Goal: Contribute content: Contribute content

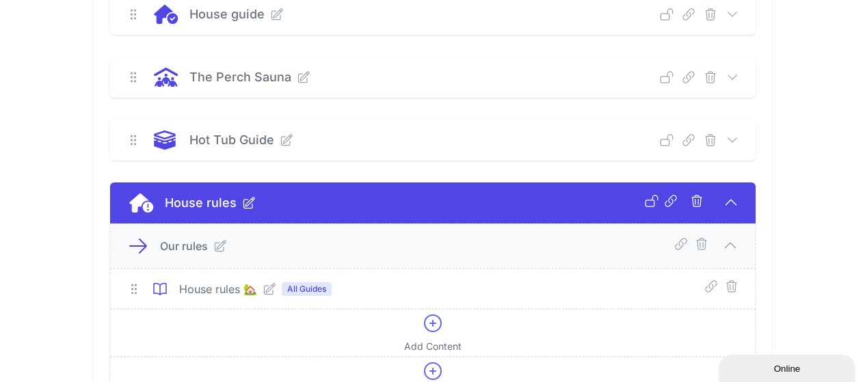
click at [739, 12] on icon at bounding box center [733, 15] width 14 height 14
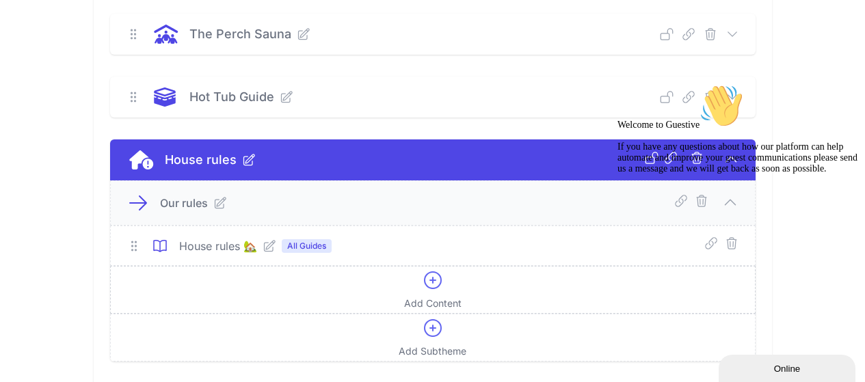
scroll to position [547, 0]
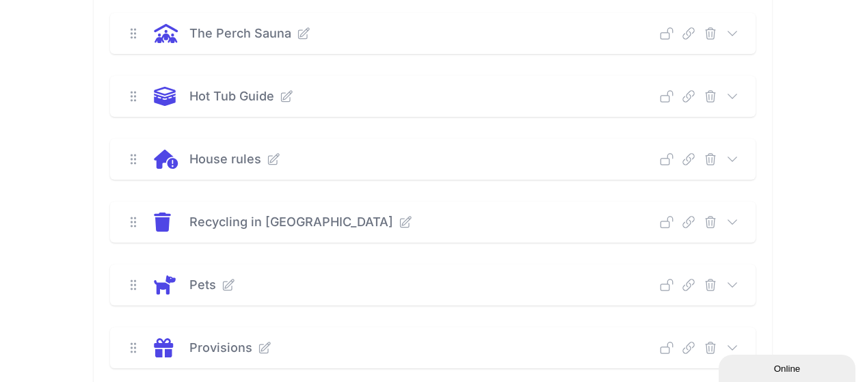
click at [739, 92] on icon at bounding box center [733, 97] width 14 height 14
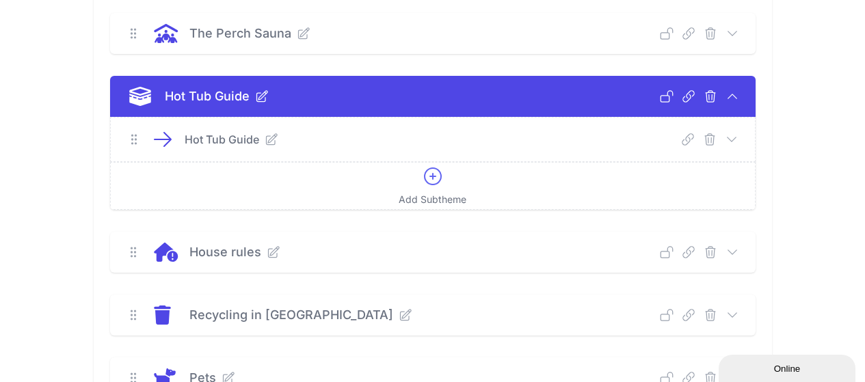
click at [739, 137] on icon at bounding box center [732, 140] width 14 height 14
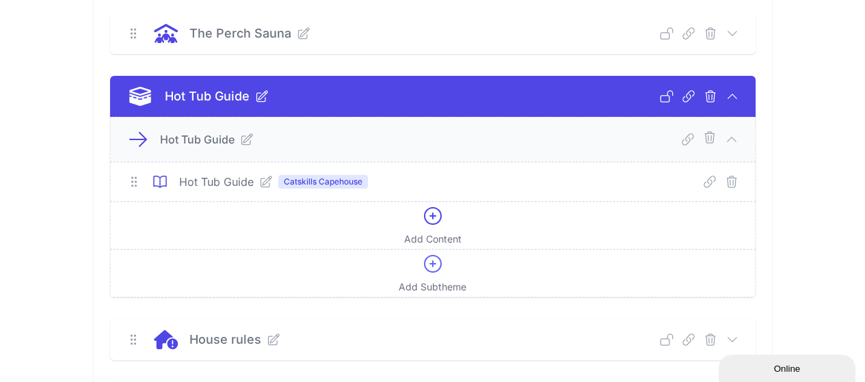
click at [756, 94] on div "Hot Tub Guide Deep Link Select a guide and copy the deep link to send to guests…" at bounding box center [433, 96] width 646 height 41
click at [739, 98] on icon at bounding box center [733, 97] width 14 height 14
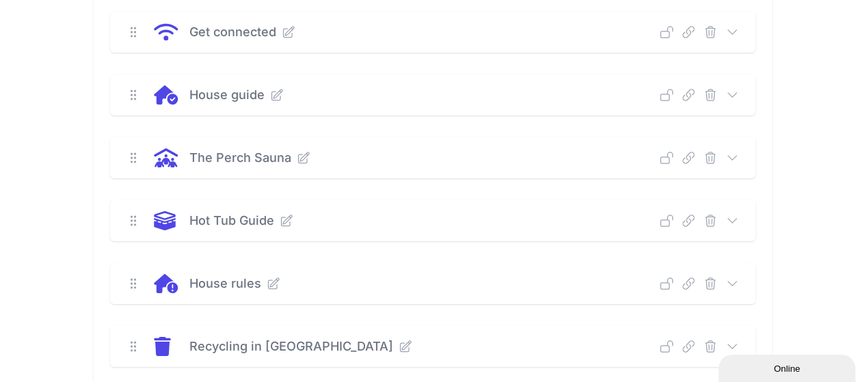
scroll to position [317, 0]
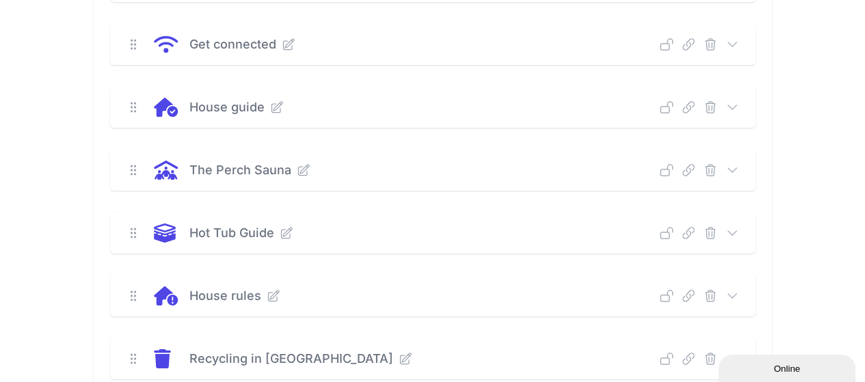
click at [739, 107] on icon at bounding box center [733, 108] width 14 height 14
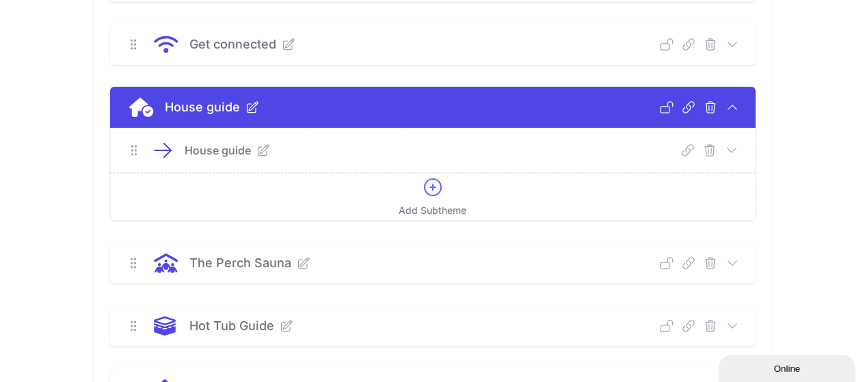
click at [256, 145] on icon at bounding box center [263, 151] width 14 height 14
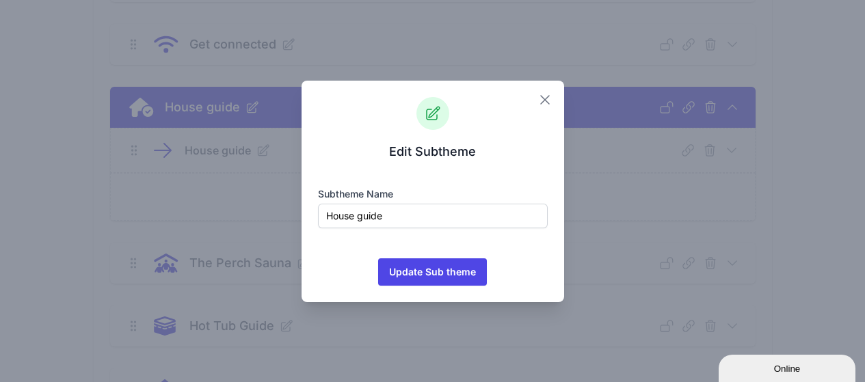
click at [546, 101] on icon "button" at bounding box center [545, 100] width 8 height 8
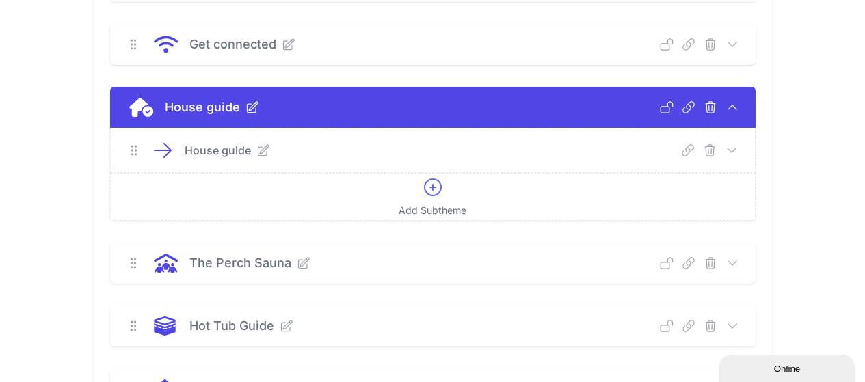
click at [739, 153] on icon at bounding box center [732, 151] width 14 height 14
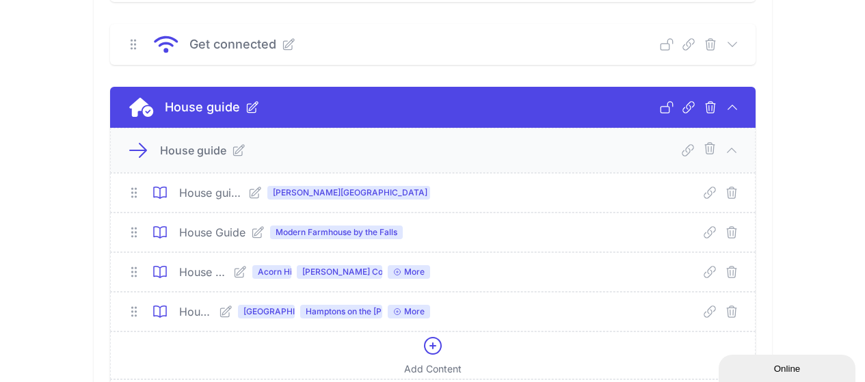
click at [242, 317] on span "[GEOGRAPHIC_DATA]" at bounding box center [266, 312] width 57 height 14
click at [246, 313] on span "[GEOGRAPHIC_DATA]" at bounding box center [266, 312] width 57 height 14
click at [219, 312] on icon at bounding box center [226, 312] width 14 height 14
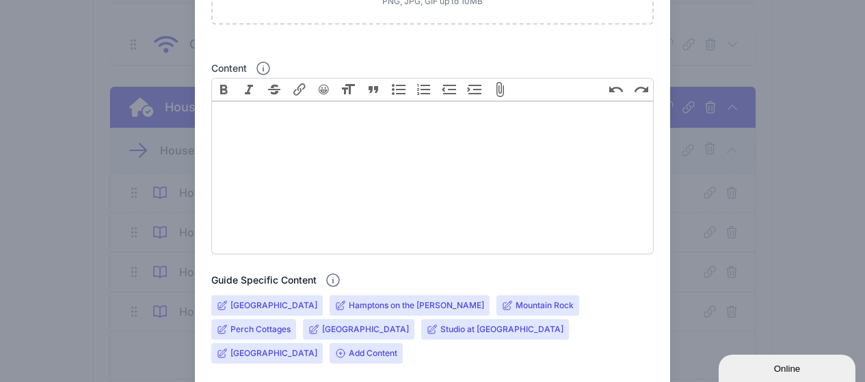
scroll to position [410, 0]
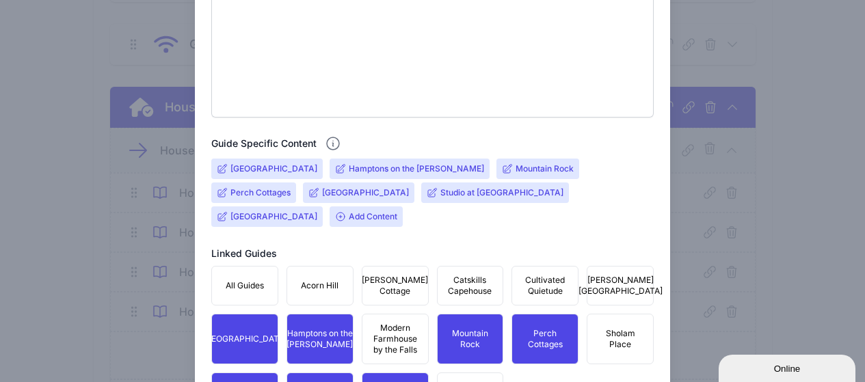
click at [265, 165] on input "[GEOGRAPHIC_DATA]" at bounding box center [273, 168] width 87 height 11
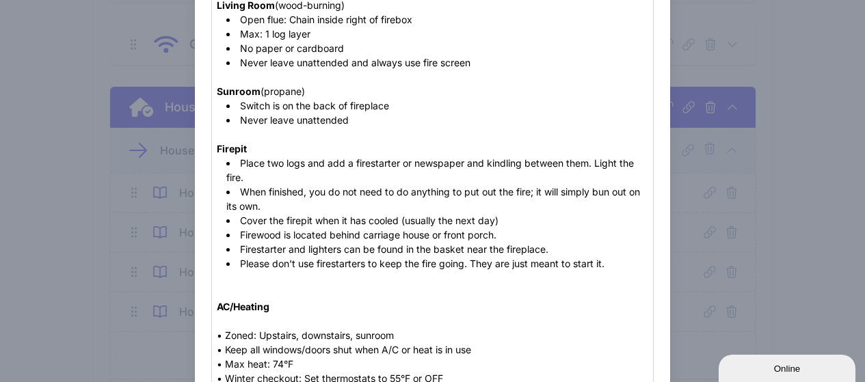
scroll to position [137, 0]
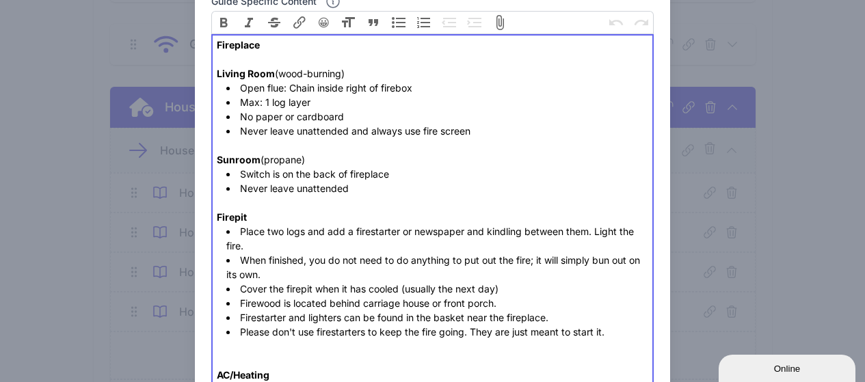
click at [502, 133] on li "Never leave unattended and always use fire screen" at bounding box center [437, 131] width 422 height 14
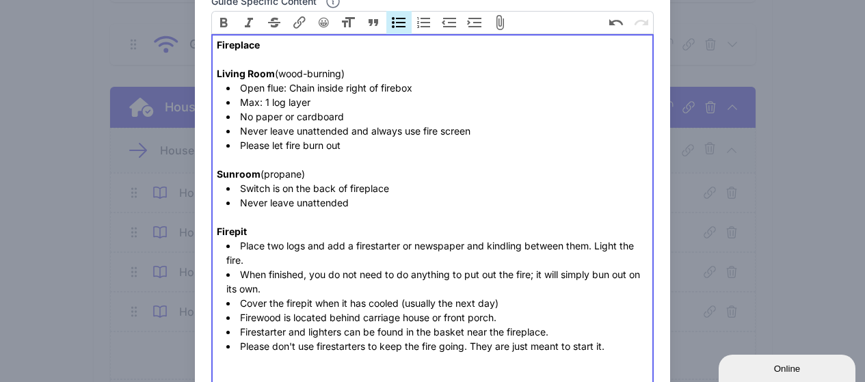
click at [605, 273] on li "When finished, you do not need to do anything to put out the fire; it will simp…" at bounding box center [437, 281] width 422 height 29
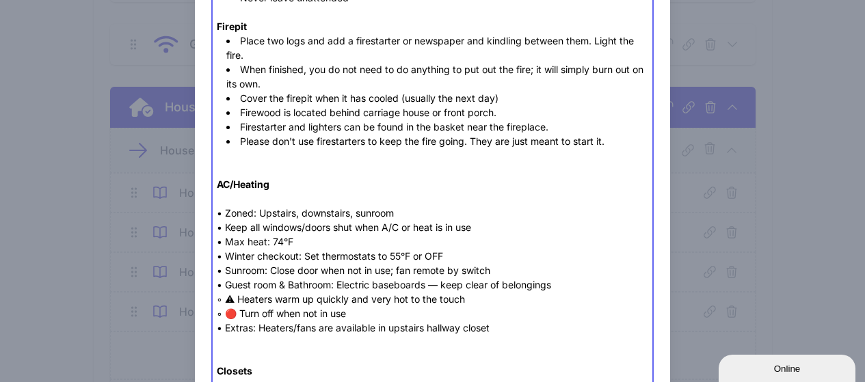
scroll to position [274, 0]
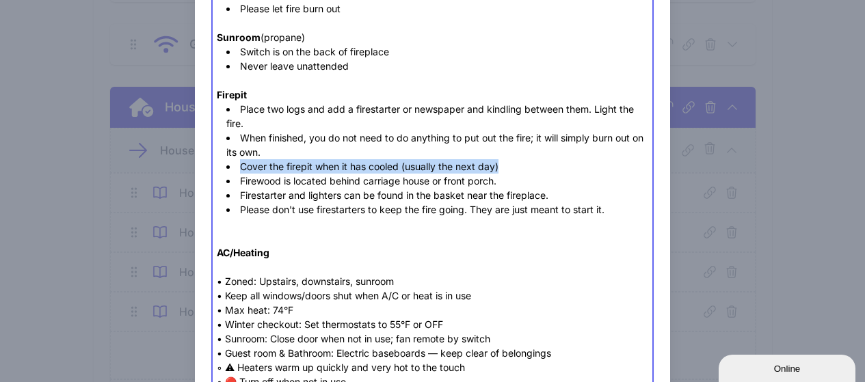
drag, startPoint x: 508, startPoint y: 165, endPoint x: 274, endPoint y: 168, distance: 233.3
click at [226, 165] on li "Cover the firepit when it has cooled (usually the next day)" at bounding box center [437, 166] width 422 height 14
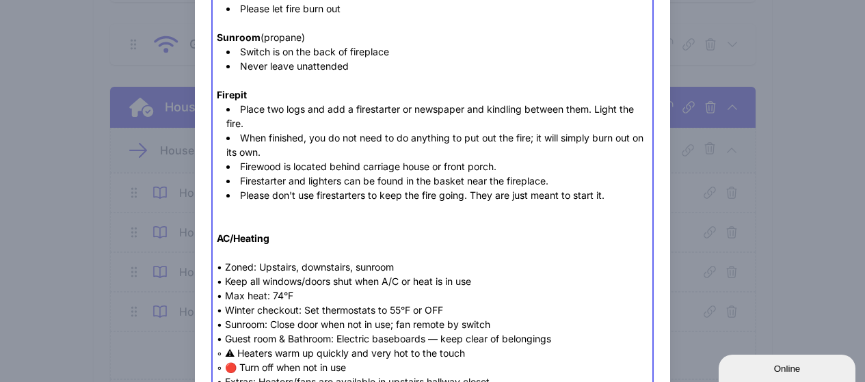
click at [386, 171] on li "Firewood is located behind carriage house or front porch." at bounding box center [437, 166] width 422 height 14
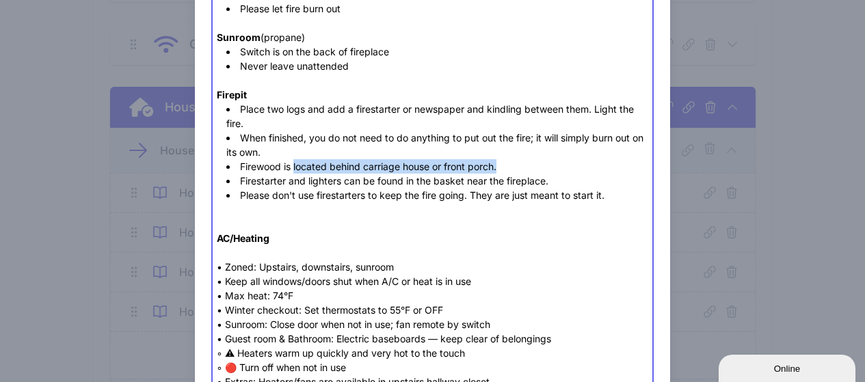
drag, startPoint x: 508, startPoint y: 167, endPoint x: 293, endPoint y: 167, distance: 215.5
click at [293, 167] on li "Firewood is located behind carriage house or front porch." at bounding box center [437, 166] width 422 height 14
paste trix-editor "<div><strong>Fireplace<br><br>Living Room</strong> (wood-burning)&nbsp;</div><u…"
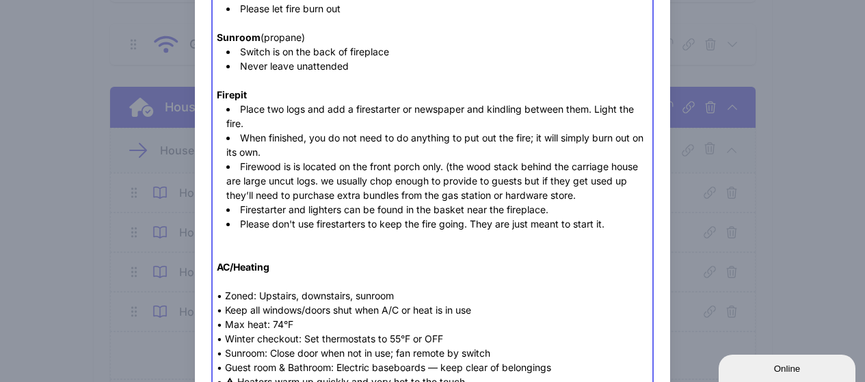
click at [607, 215] on li "Firestarter and lighters can be found in the basket near the fireplace." at bounding box center [437, 209] width 422 height 14
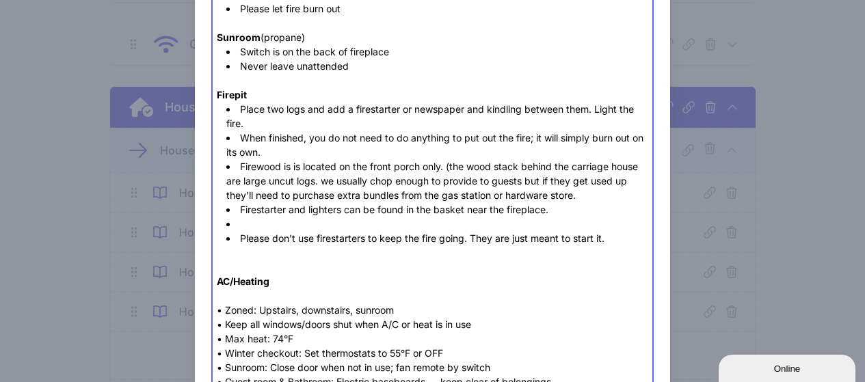
click at [265, 226] on li at bounding box center [437, 224] width 422 height 14
paste trix-editor "<div><strong>Fireplace<br><br>Living Room</strong> (wood-burning)&nbsp;</div><u…"
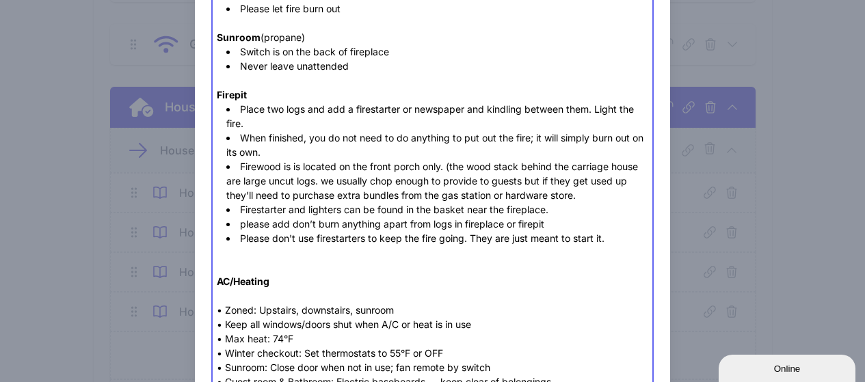
click at [243, 224] on li "please add don’t burn anything apart from logs in fireplace or firepit" at bounding box center [437, 224] width 422 height 14
click at [277, 225] on li "Please add don’t burn anything apart from logs in fireplace or firepit" at bounding box center [437, 224] width 422 height 14
click at [538, 224] on li "Please don’t burn anything apart from logs in fireplace or firepit" at bounding box center [437, 224] width 422 height 14
click at [283, 169] on li "Firewood is is located on the front porch only. (the wood stack behind the carr…" at bounding box center [437, 180] width 422 height 43
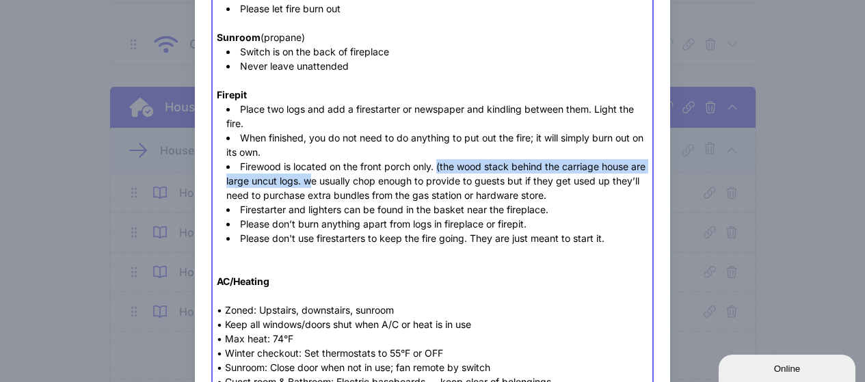
drag, startPoint x: 437, startPoint y: 164, endPoint x: 328, endPoint y: 186, distance: 111.6
click at [328, 186] on li "Firewood is located on the front porch only. (the wood stack behind the carriag…" at bounding box center [437, 180] width 422 height 43
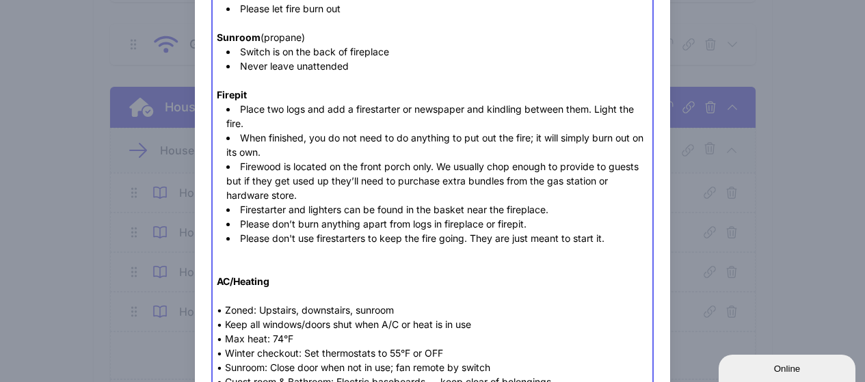
click at [320, 183] on li "Firewood is located on the front porch only. We usually chop enough to provide …" at bounding box center [437, 180] width 422 height 43
drag, startPoint x: 390, startPoint y: 181, endPoint x: 359, endPoint y: 183, distance: 30.8
click at [359, 183] on li "Firewood is located on the front porch only. We usually chop enough to provide …" at bounding box center [437, 180] width 422 height 43
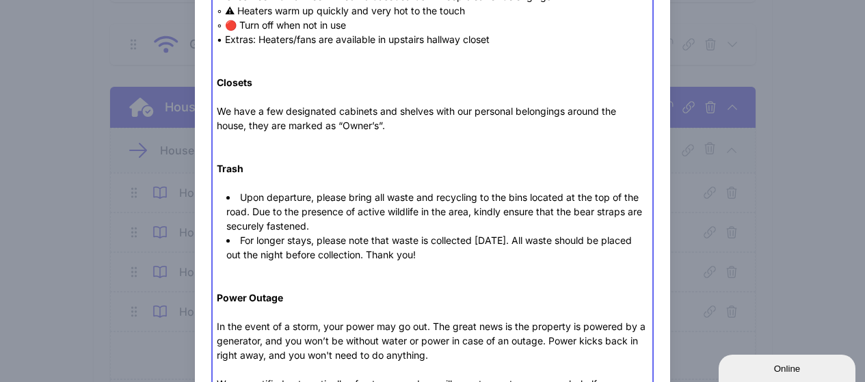
scroll to position [684, 0]
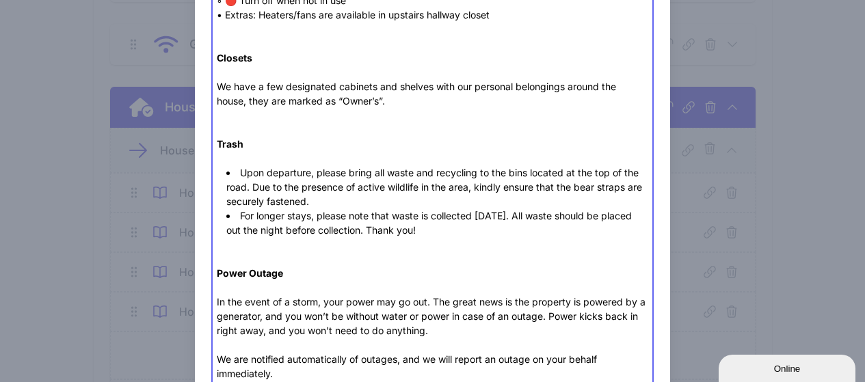
click at [514, 217] on li "For longer stays, please note that waste is collected on Friday. All waste shou…" at bounding box center [437, 223] width 422 height 29
click at [489, 216] on li "For longer stays, please note that waste is collected on FridayXXX. All waste s…" at bounding box center [437, 223] width 422 height 29
click at [490, 215] on li "For longer stays, please note that waste is collected on FridayXXX. All waste s…" at bounding box center [437, 223] width 422 height 29
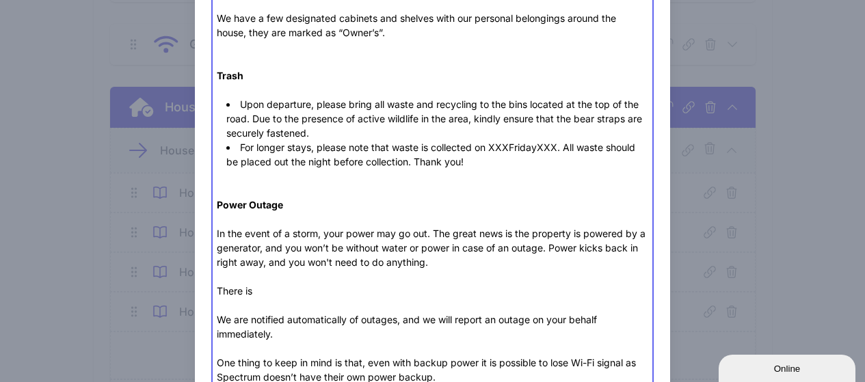
paste trix-editor "a giant flashlight in the mudroom for emergencies."
type trix-editor "<div><strong>Fireplace<br><br>Living Room</strong> (wood-burning)&nbsp;</div><u…"
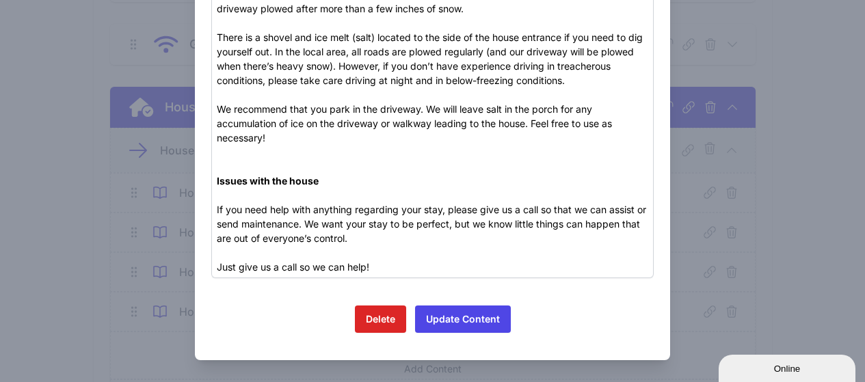
scroll to position [386, 0]
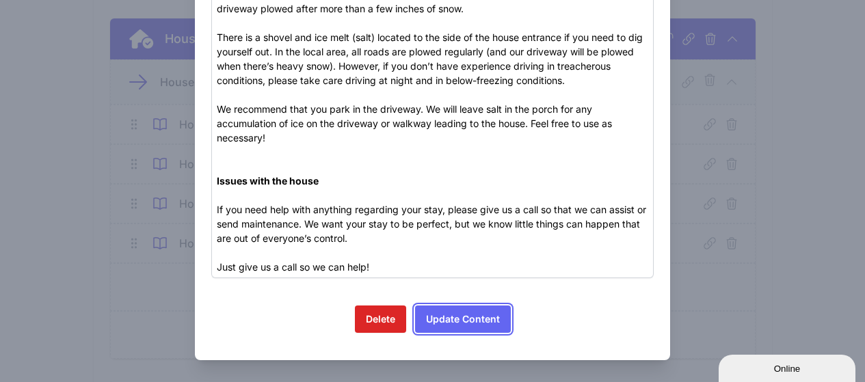
click at [469, 315] on button "Update Content" at bounding box center [463, 319] width 96 height 27
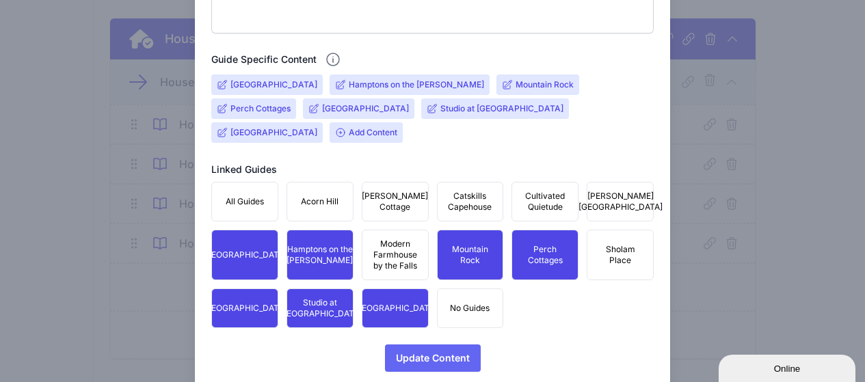
scroll to position [510, 0]
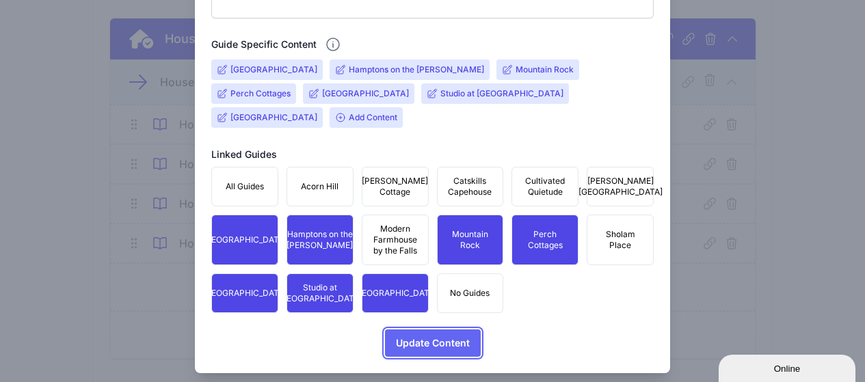
click at [430, 330] on span "Update Content" at bounding box center [433, 343] width 74 height 27
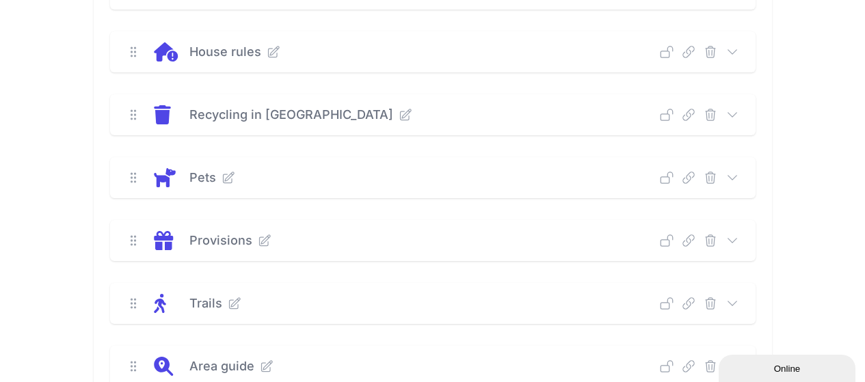
scroll to position [865, 0]
click at [739, 180] on icon at bounding box center [733, 177] width 14 height 14
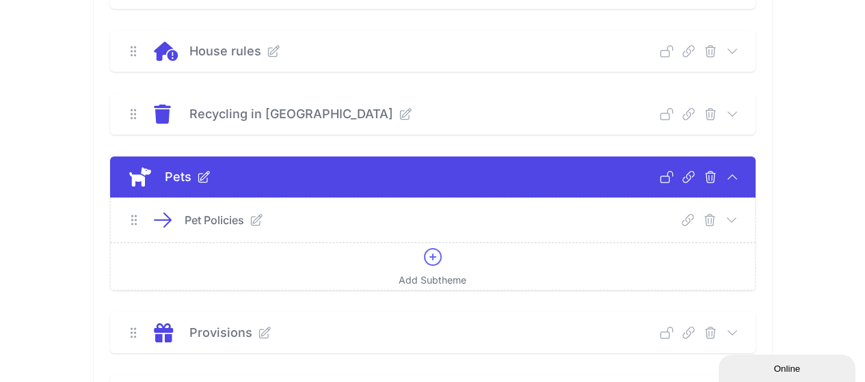
click at [739, 216] on icon at bounding box center [732, 220] width 14 height 14
click at [250, 224] on icon at bounding box center [257, 220] width 14 height 14
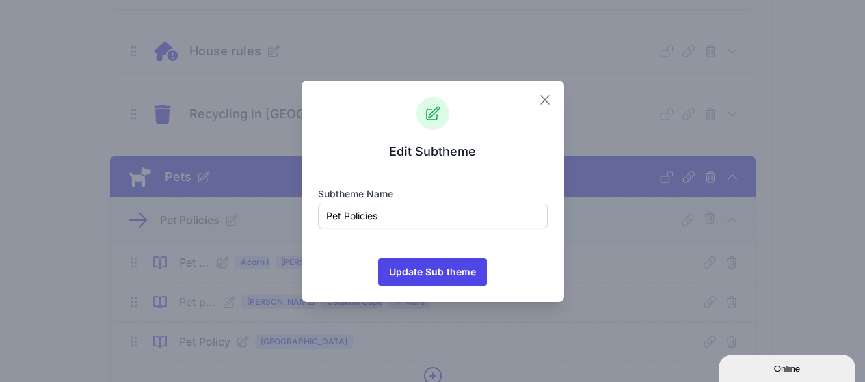
click at [544, 99] on icon "button" at bounding box center [545, 100] width 8 height 8
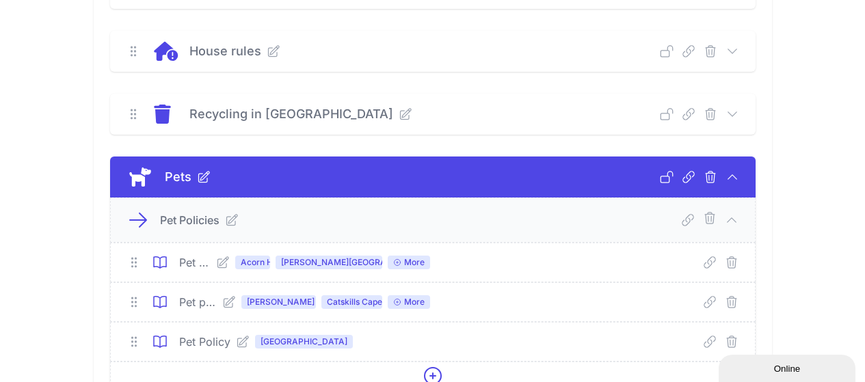
scroll to position [933, 0]
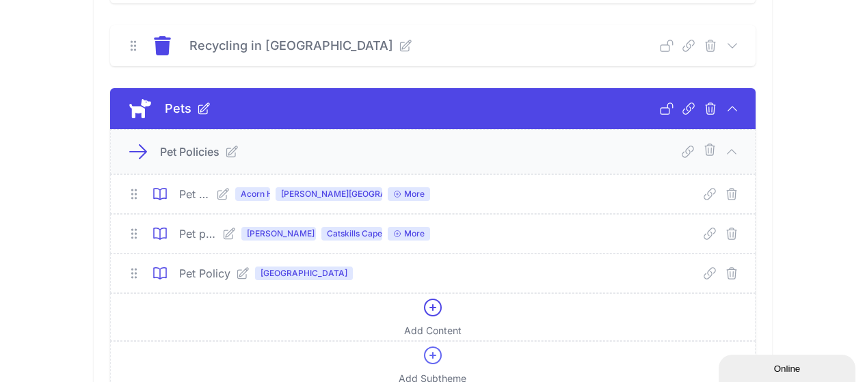
click at [237, 275] on icon at bounding box center [242, 273] width 11 height 11
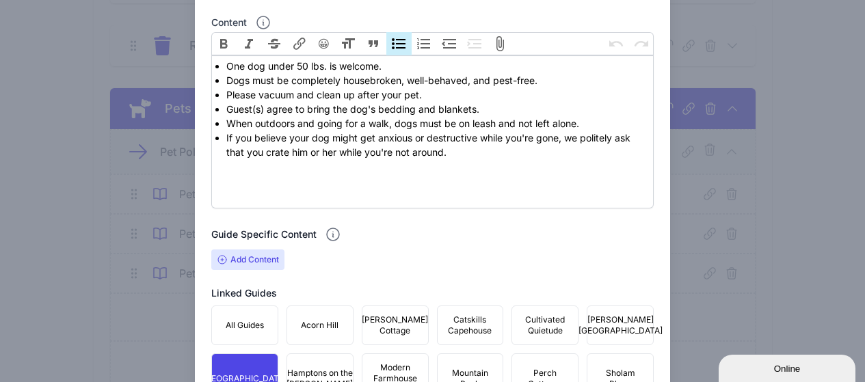
scroll to position [479, 0]
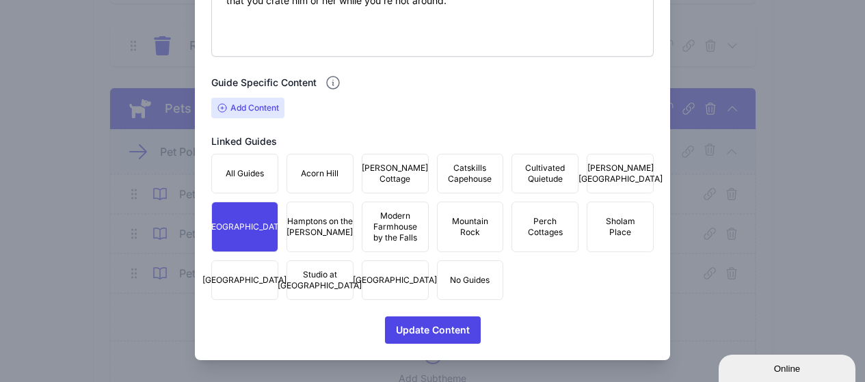
click at [243, 233] on span "[GEOGRAPHIC_DATA]" at bounding box center [244, 227] width 84 height 11
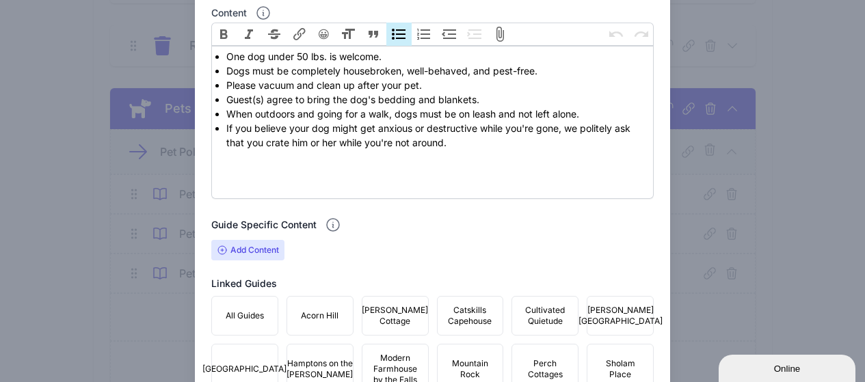
scroll to position [410, 0]
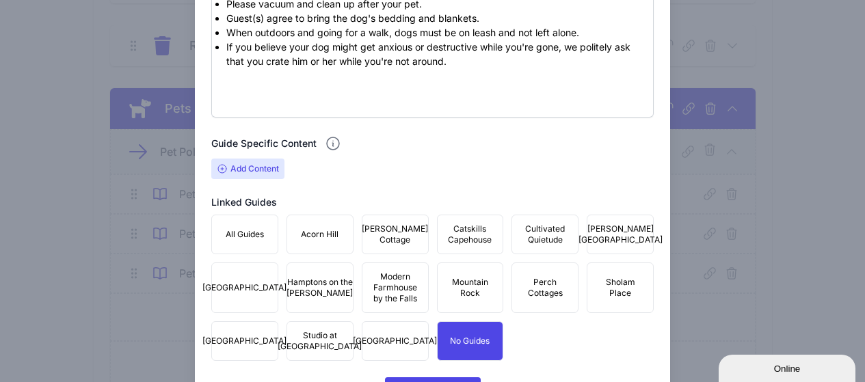
click at [248, 246] on button "All Guides" at bounding box center [244, 235] width 67 height 40
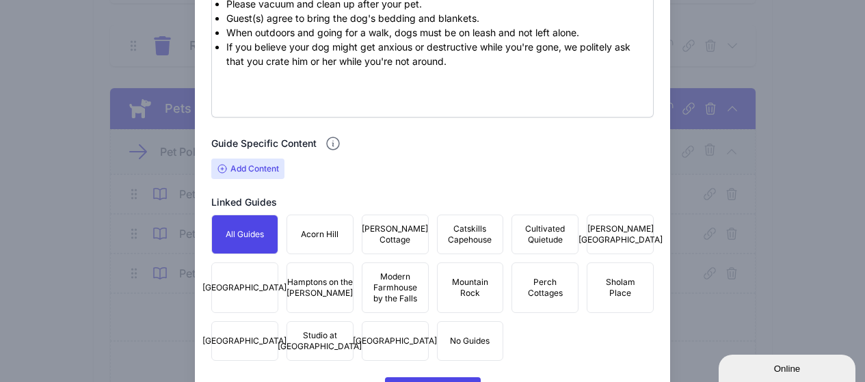
click at [256, 168] on span "Add Content" at bounding box center [247, 169] width 73 height 21
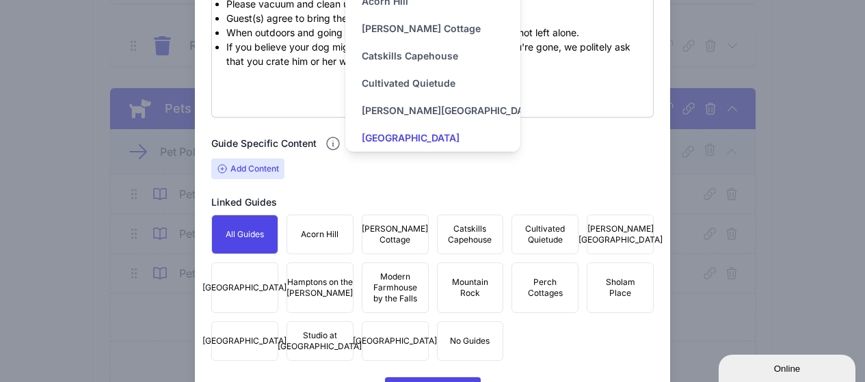
click at [408, 138] on input "[GEOGRAPHIC_DATA]" at bounding box center [410, 137] width 109 height 27
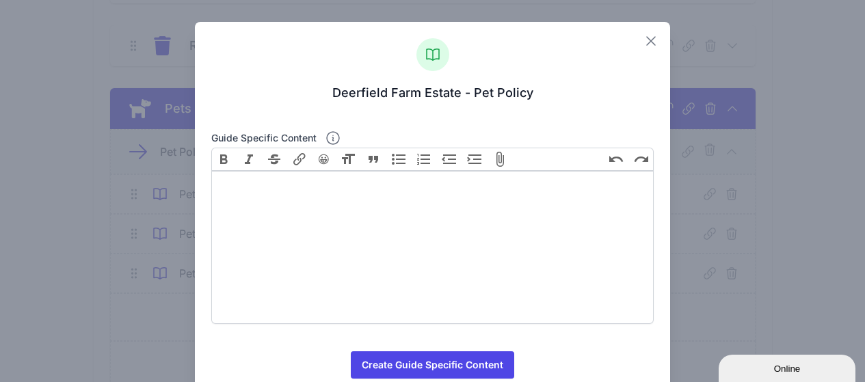
click at [643, 40] on icon at bounding box center [651, 41] width 16 height 16
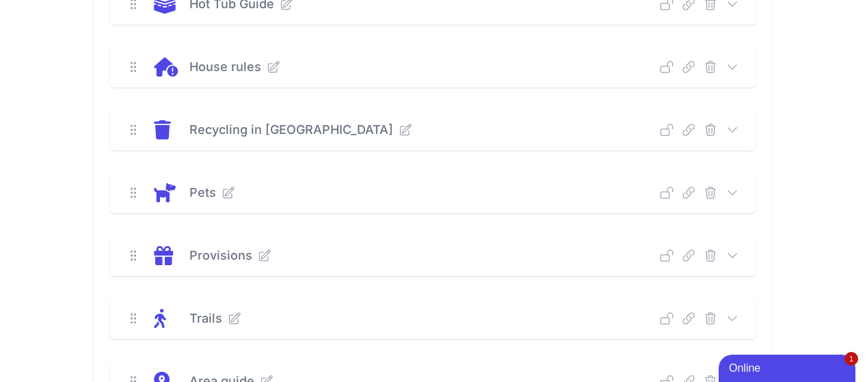
scroll to position [547, 0]
click at [739, 192] on icon at bounding box center [733, 192] width 14 height 14
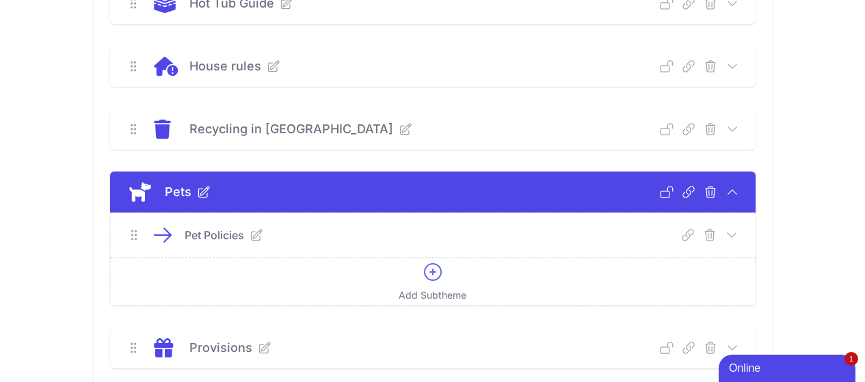
click at [739, 237] on icon at bounding box center [732, 235] width 14 height 14
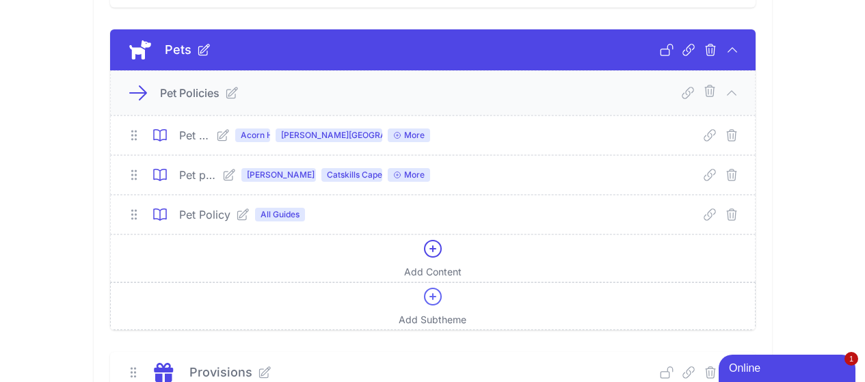
scroll to position [752, 0]
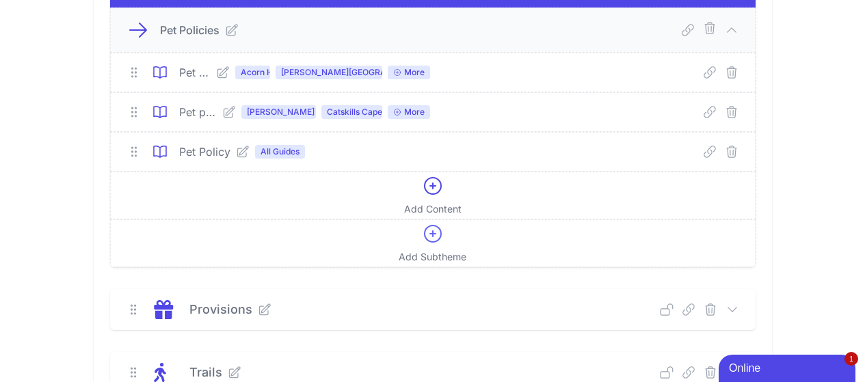
click at [237, 151] on icon at bounding box center [242, 151] width 11 height 11
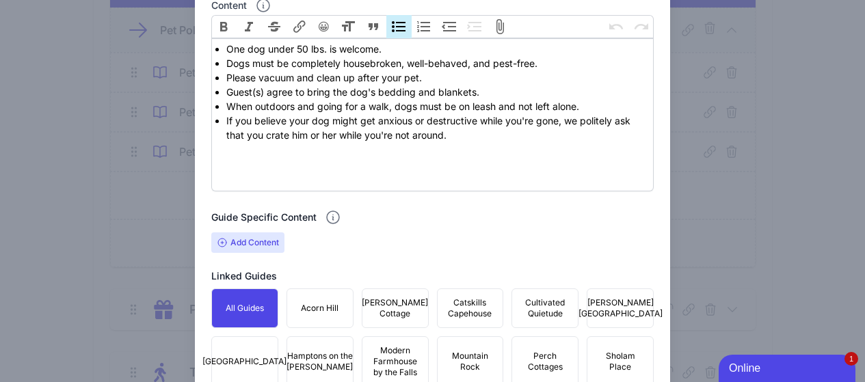
scroll to position [342, 0]
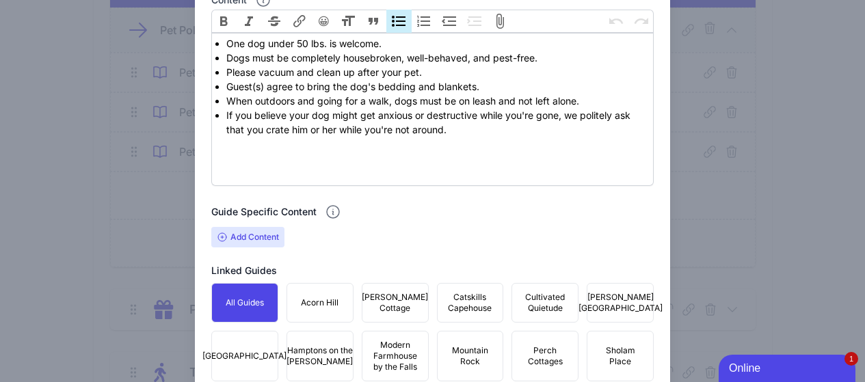
click at [248, 239] on span "Add Content" at bounding box center [247, 237] width 73 height 21
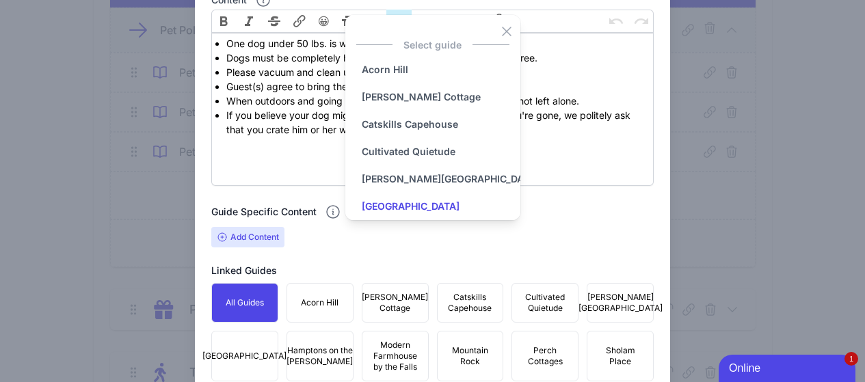
click at [424, 208] on input "[GEOGRAPHIC_DATA]" at bounding box center [410, 206] width 109 height 27
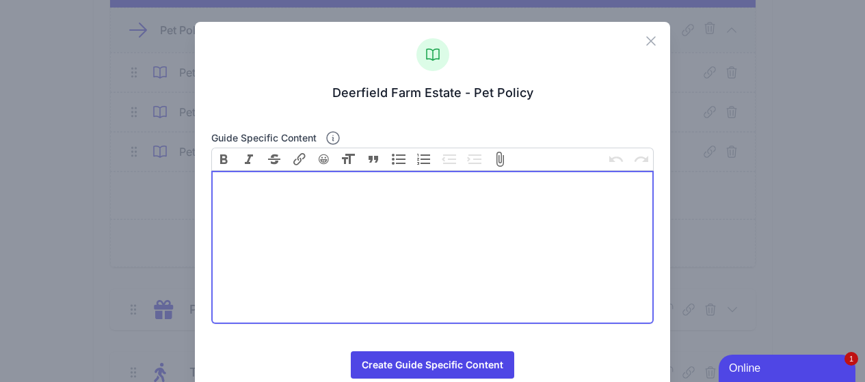
click at [353, 220] on trix-editor at bounding box center [432, 247] width 443 height 153
paste trix-editor "<ul><li>One dog under 50 lbs. is welcome.&nbsp;</li><li>Dogs must be completely…"
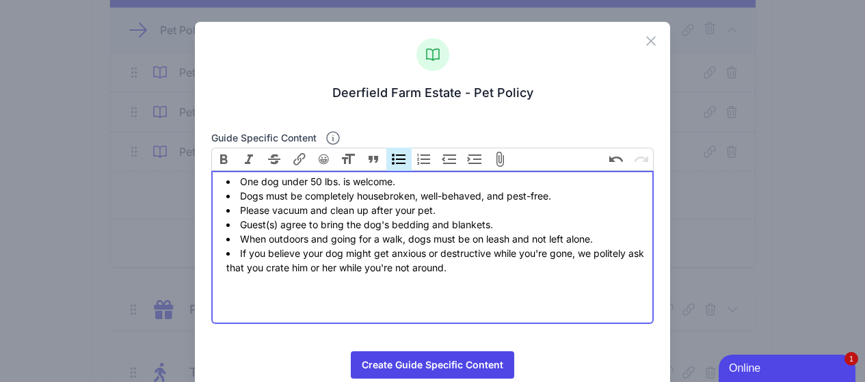
click at [513, 207] on li "Please vacuum and clean up after your pet." at bounding box center [437, 210] width 422 height 14
click at [559, 198] on li "Dogs must be completely housebroken, well-behaved, and pest-free." at bounding box center [437, 196] width 422 height 14
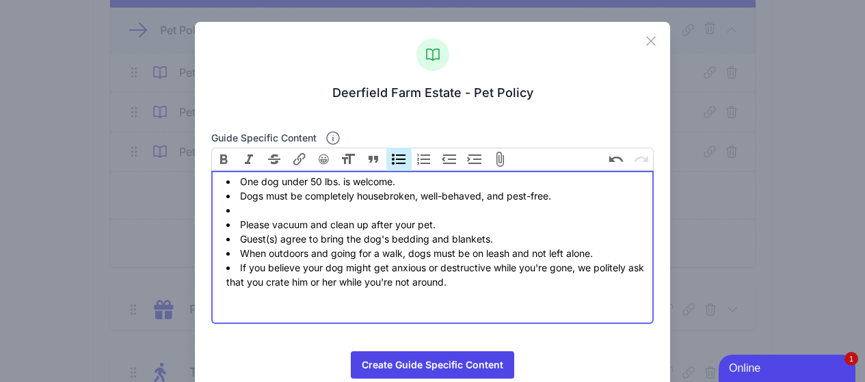
paste trix-editor "please keep pets off beds and furniture"
click at [241, 213] on li "please keep pets off beds and furniture" at bounding box center [437, 210] width 422 height 14
click at [425, 210] on li "Please keep pets off beds and furniture" at bounding box center [437, 210] width 422 height 14
type trix-editor "<ul><li>One dog under 50 lbs. is welcome.&nbsp;</li><li>Dogs must be completely…"
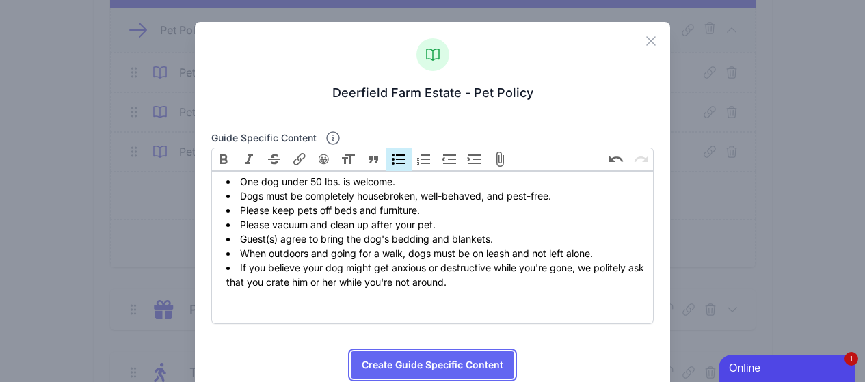
click at [428, 363] on button "Create Guide Specific Content" at bounding box center [432, 365] width 163 height 27
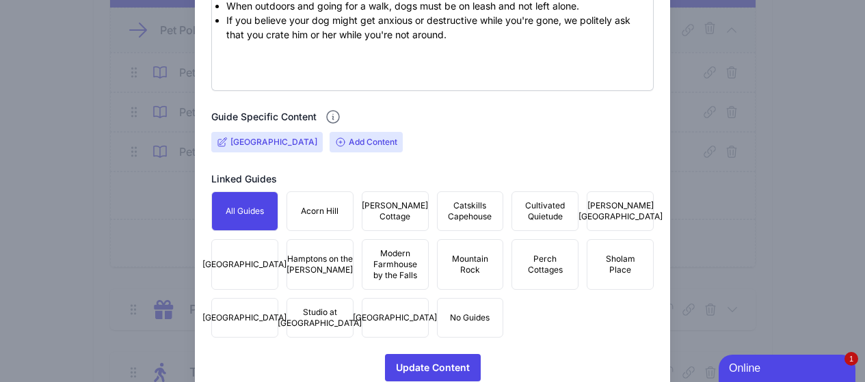
scroll to position [486, 0]
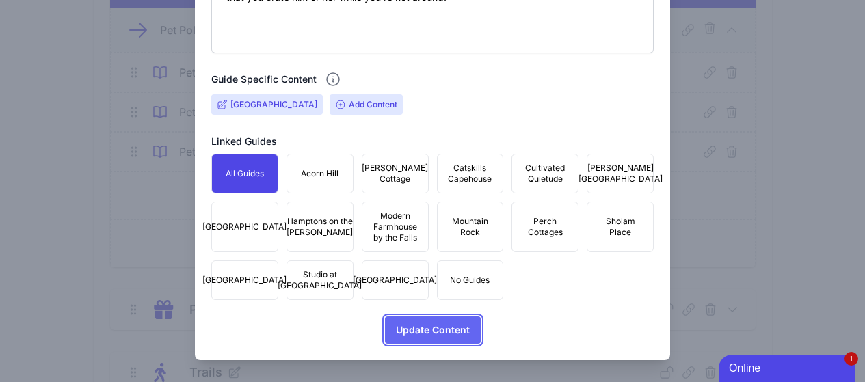
click at [445, 328] on span "Update Content" at bounding box center [433, 330] width 74 height 27
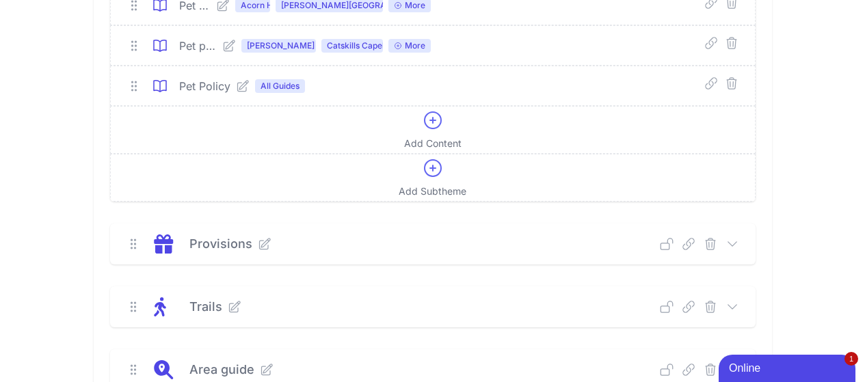
scroll to position [821, 0]
click at [739, 246] on icon at bounding box center [733, 244] width 14 height 14
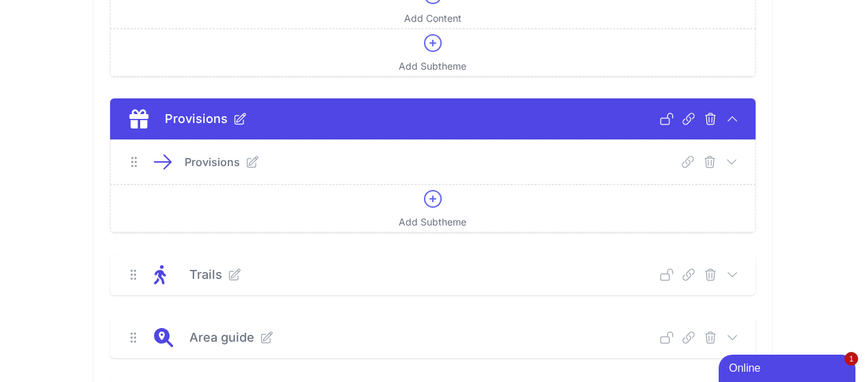
scroll to position [958, 0]
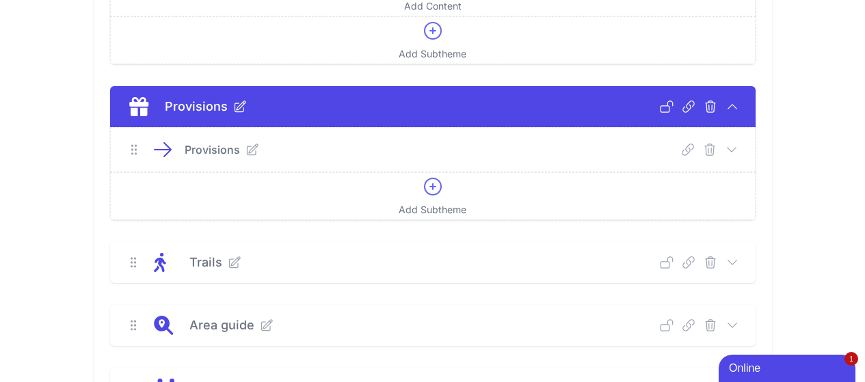
click at [736, 151] on icon at bounding box center [731, 149] width 9 height 4
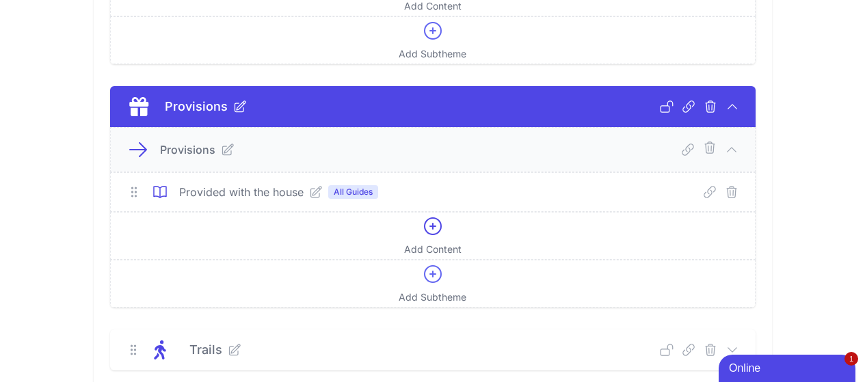
click at [222, 151] on icon at bounding box center [227, 149] width 11 height 11
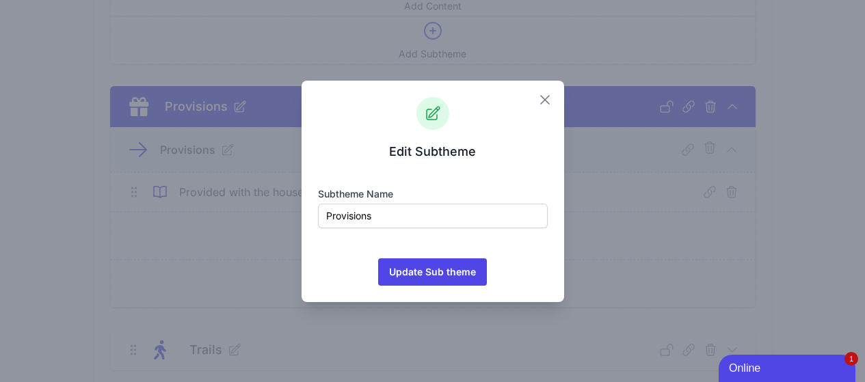
click at [550, 103] on icon "button" at bounding box center [545, 100] width 16 height 16
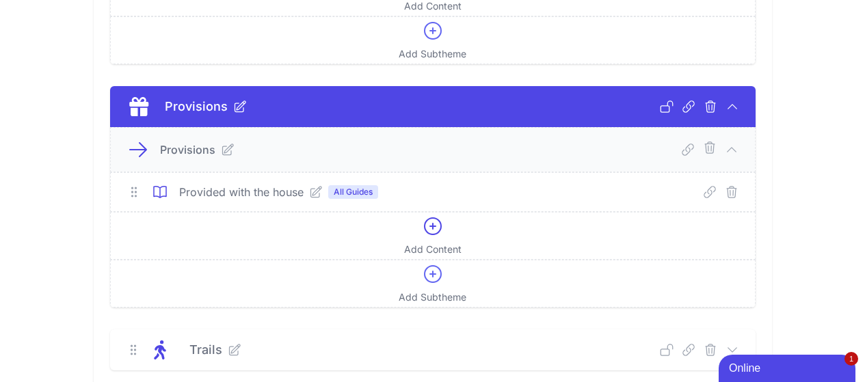
click at [309, 194] on icon at bounding box center [316, 192] width 14 height 14
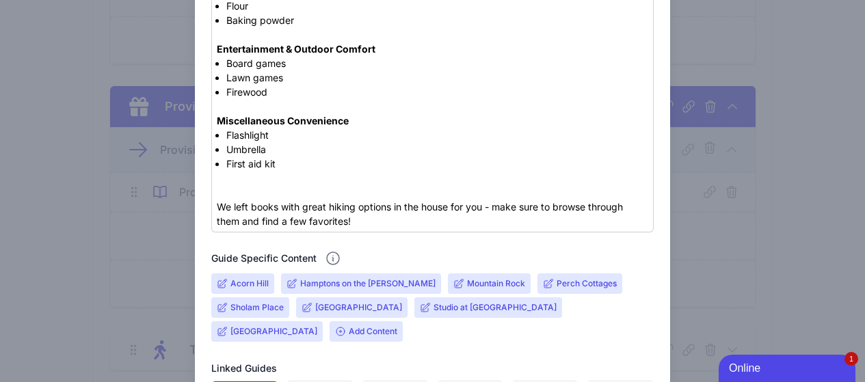
scroll to position [752, 0]
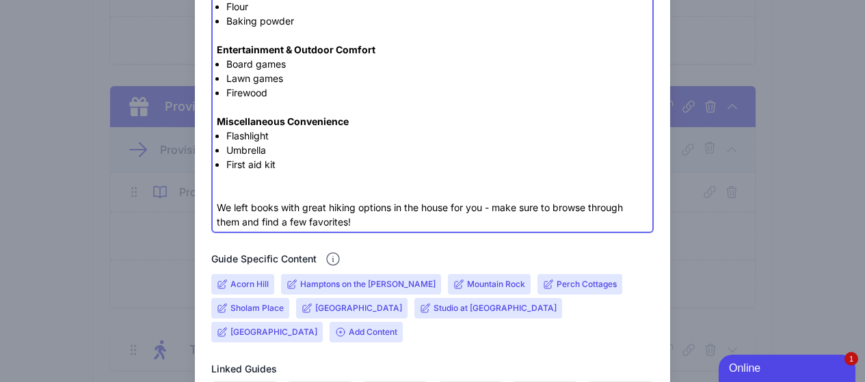
click at [313, 186] on div "We left books with great hiking options in the house for you - make sure to bro…" at bounding box center [433, 200] width 432 height 57
type trix-editor "<lor><ipsumd>Sitame &con; Adipisc</elitse></doe><te><in>Utla etdolo – Magnaa, e…"
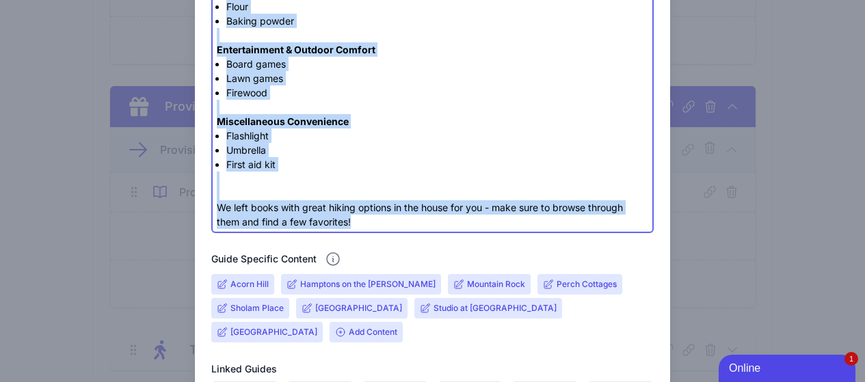
copy trix-editor "Linens & Bedding Bath linens – Towels, hand towels, washcloths, makeup towels B…"
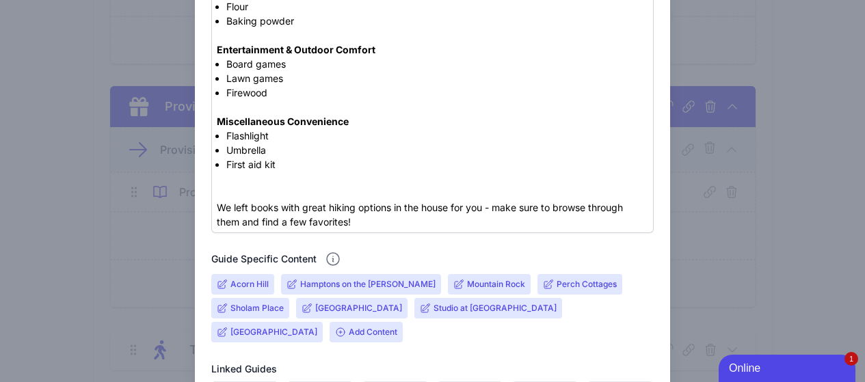
click at [330, 332] on span "Add Content" at bounding box center [366, 332] width 73 height 21
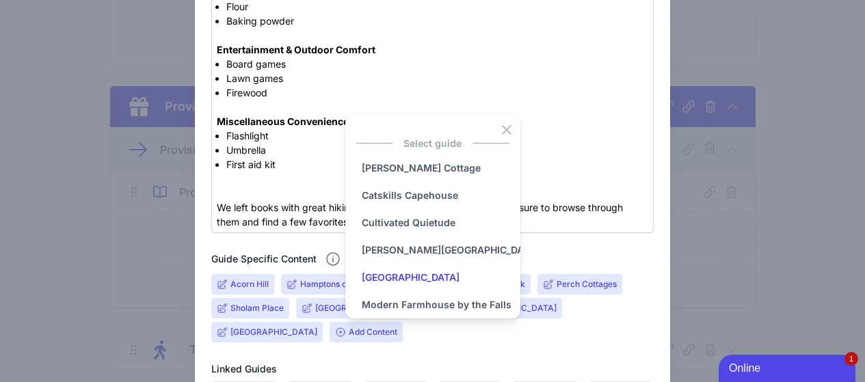
click at [414, 278] on input "[GEOGRAPHIC_DATA]" at bounding box center [410, 277] width 109 height 27
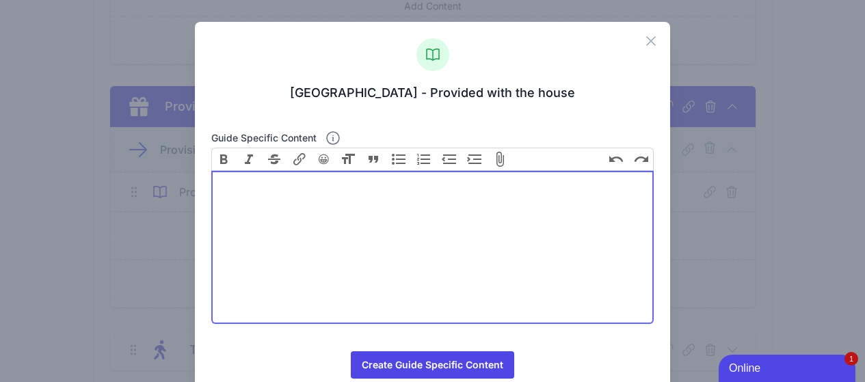
click at [373, 243] on trix-editor at bounding box center [432, 247] width 443 height 153
paste trix-editor "<lor><ipsumd>Sitame &con; Adipisc</elitse></doe><te><in>Utla etdolo – Magnaa, e…"
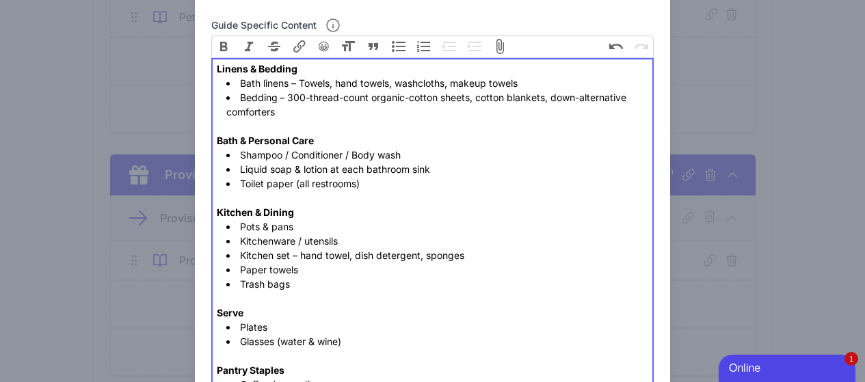
scroll to position [137, 0]
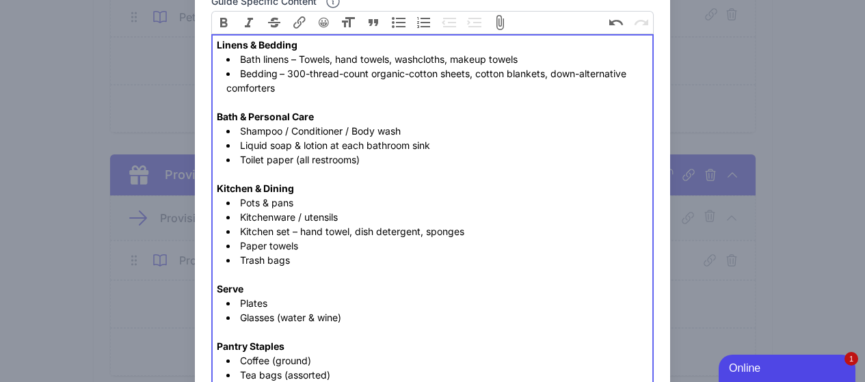
click at [332, 256] on li "Trash bags" at bounding box center [437, 260] width 422 height 14
click at [358, 218] on li "Kitchenware / utensils" at bounding box center [437, 217] width 422 height 14
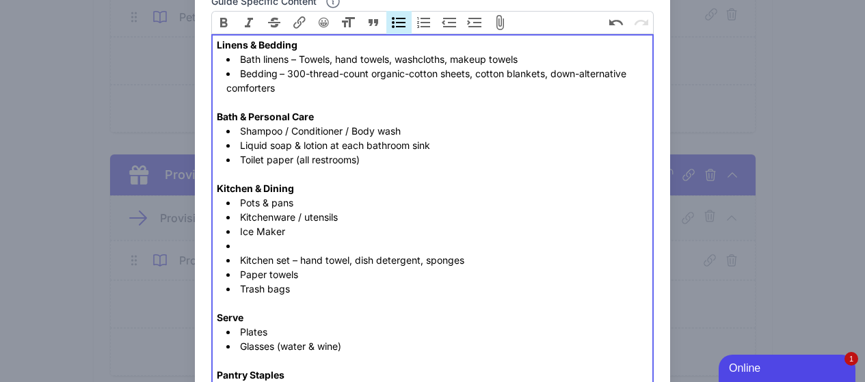
click at [271, 246] on li at bounding box center [437, 246] width 422 height 14
paste trix-editor "<lor><ipsumd>Sitame &con; Adipisc</elitse></doe><te><in>Utla etdolo – Magnaa, e…"
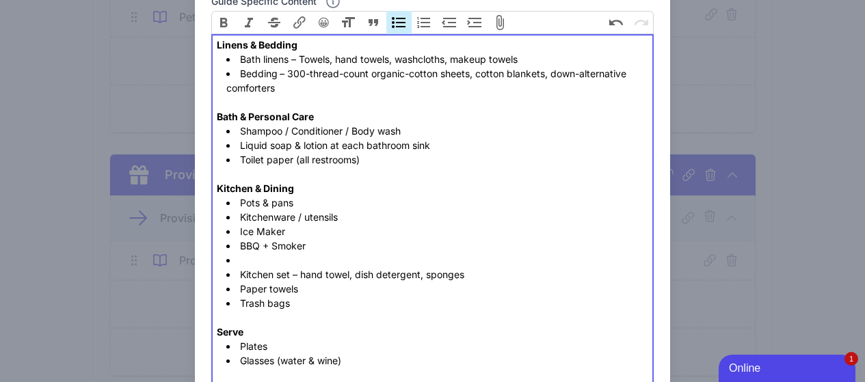
click at [252, 252] on li "BBQ + Smoker" at bounding box center [437, 246] width 422 height 14
click at [254, 256] on li at bounding box center [437, 260] width 422 height 14
paste trix-editor "<lor><ipsumd>Sitame &con; Adipisc</elitse></doe><te><in>Utla etdolo – Magnaa, e…"
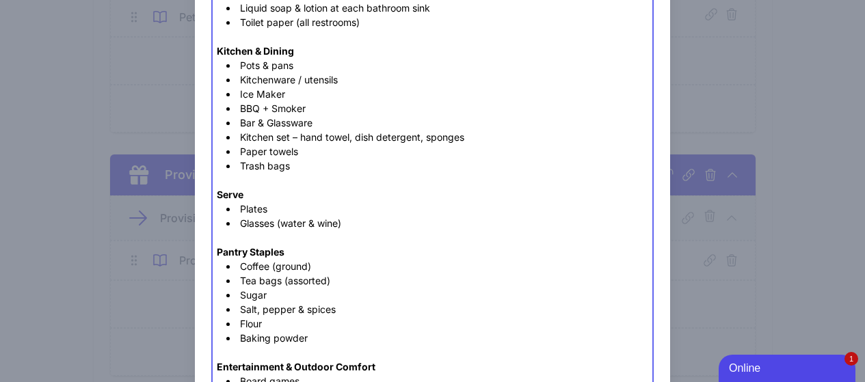
scroll to position [273, 0]
click at [296, 122] on li "Bar & Glassware" at bounding box center [437, 124] width 422 height 14
click at [304, 81] on li "Kitchenware / utensils" at bounding box center [437, 81] width 422 height 14
paste trix-editor "Glassware"
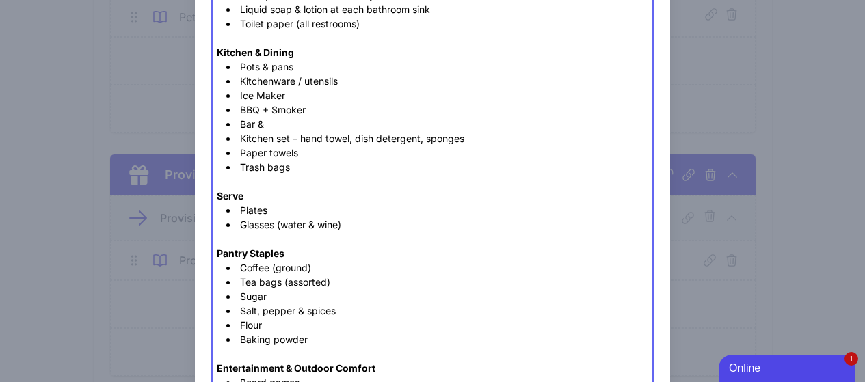
click at [332, 127] on li "Bar &" at bounding box center [437, 124] width 422 height 14
paste trix-editor "Glassware"
type trix-editor "<lor><ipsumd>Sitame &con; Adipisc</elitse></doe><te><in>Utla etdolo – Magnaa, e…"
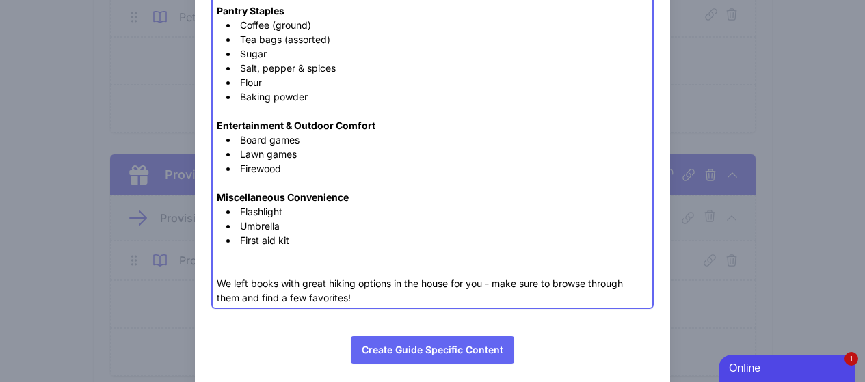
scroll to position [546, 0]
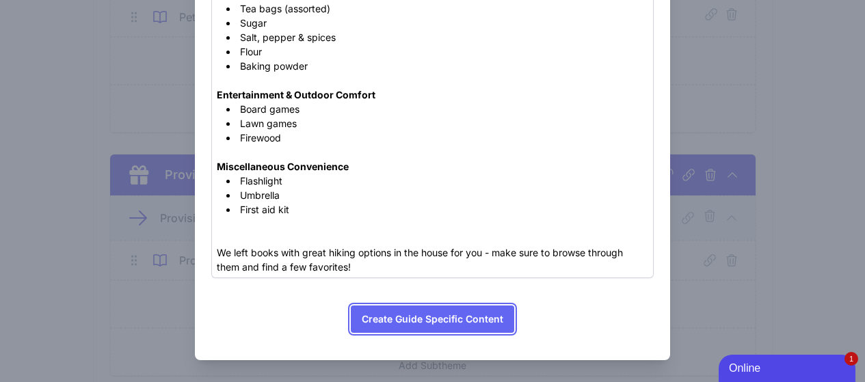
click at [482, 317] on button "Create Guide Specific Content" at bounding box center [432, 319] width 163 height 27
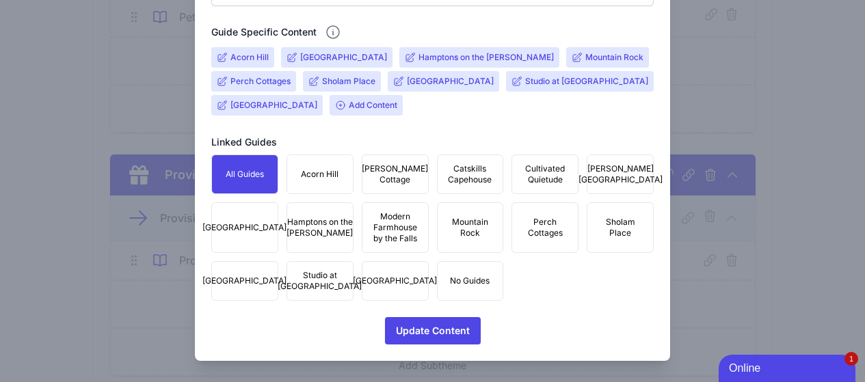
scroll to position [991, 0]
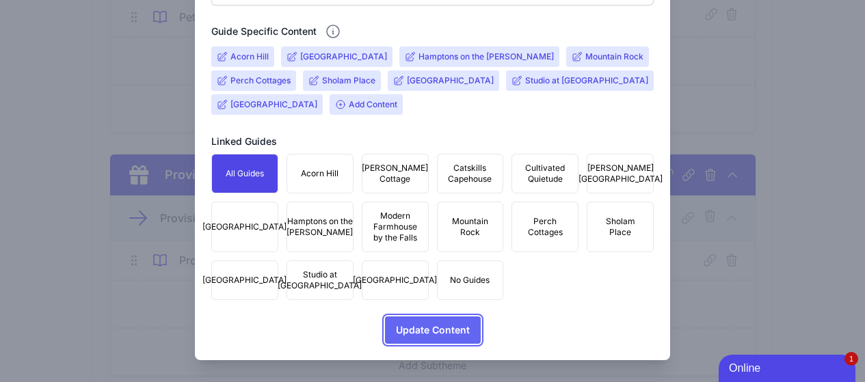
click at [435, 336] on span "Update Content" at bounding box center [433, 330] width 74 height 27
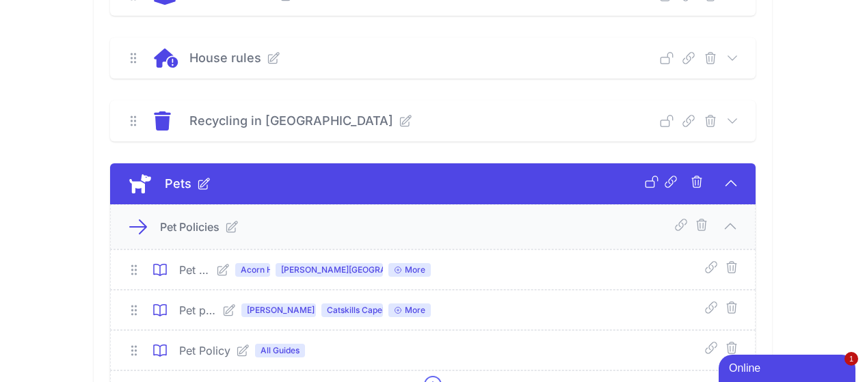
scroll to position [479, 0]
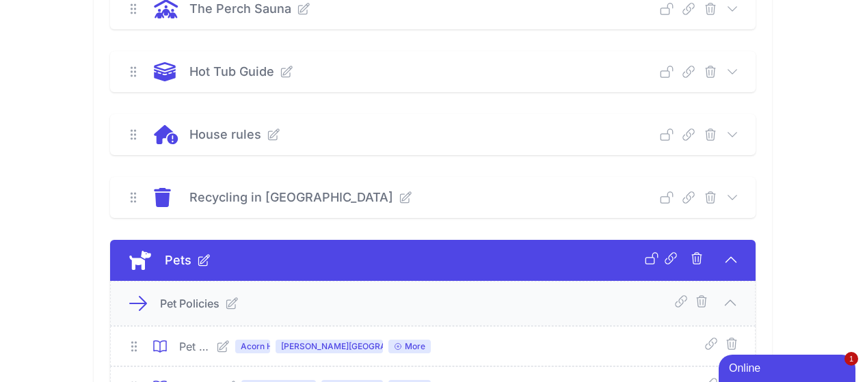
click at [737, 133] on icon at bounding box center [732, 134] width 9 height 4
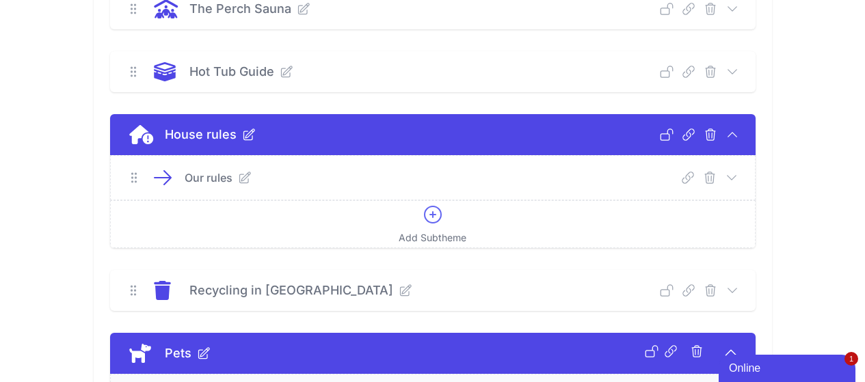
click at [736, 176] on icon at bounding box center [731, 177] width 9 height 4
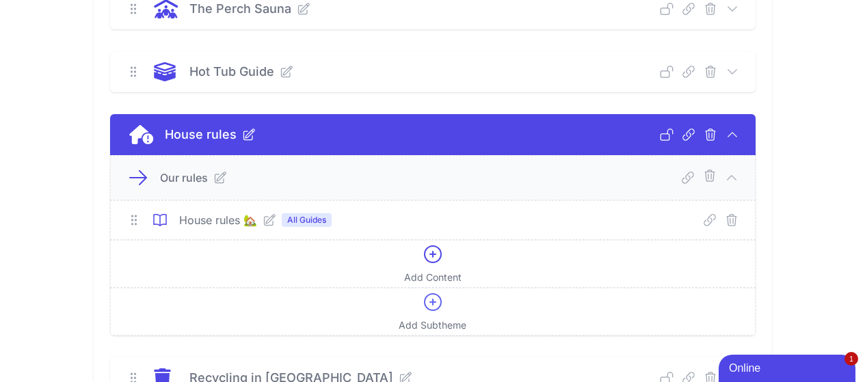
click at [263, 224] on icon at bounding box center [270, 220] width 14 height 14
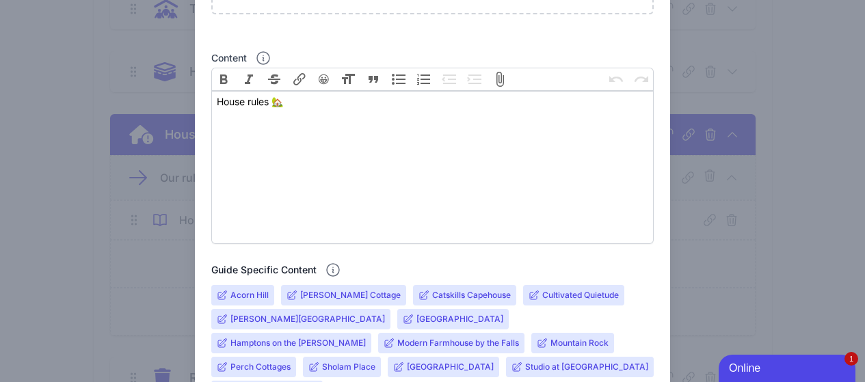
scroll to position [342, 0]
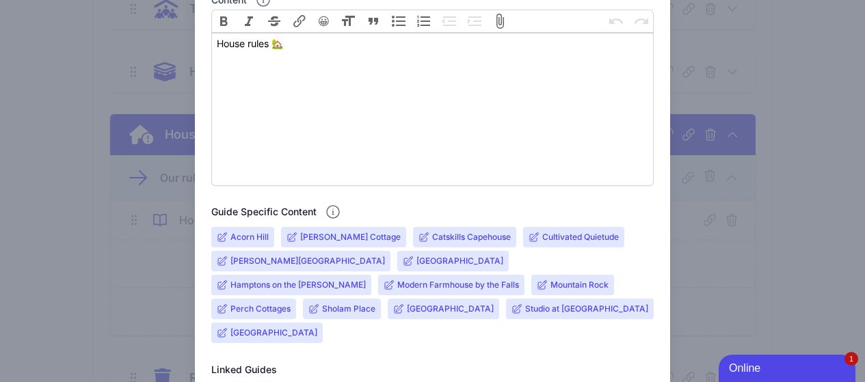
click at [417, 256] on input "[GEOGRAPHIC_DATA]" at bounding box center [460, 261] width 87 height 11
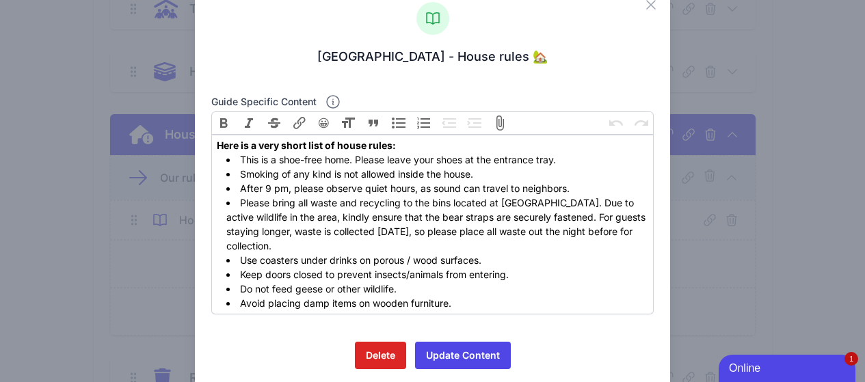
scroll to position [73, 0]
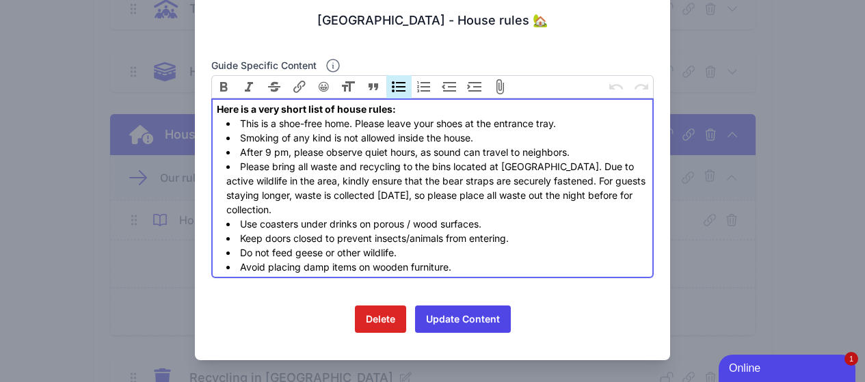
click at [467, 267] on li "Avoid placing damp items on wooden furniture." at bounding box center [437, 267] width 422 height 14
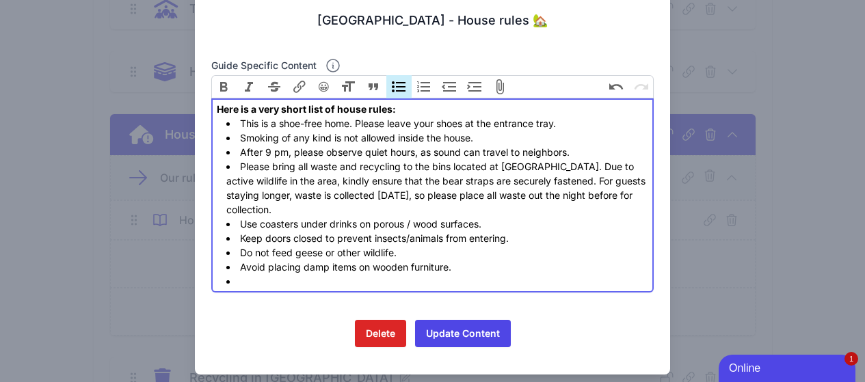
click at [254, 282] on li at bounding box center [437, 281] width 422 height 14
paste trix-editor "<div><strong>Here is a very short list of house rules:</strong></div><ul><li>Th…"
type trix-editor "<div><strong>Here is a very short list of house rules:</strong></div><ul><li>Th…"
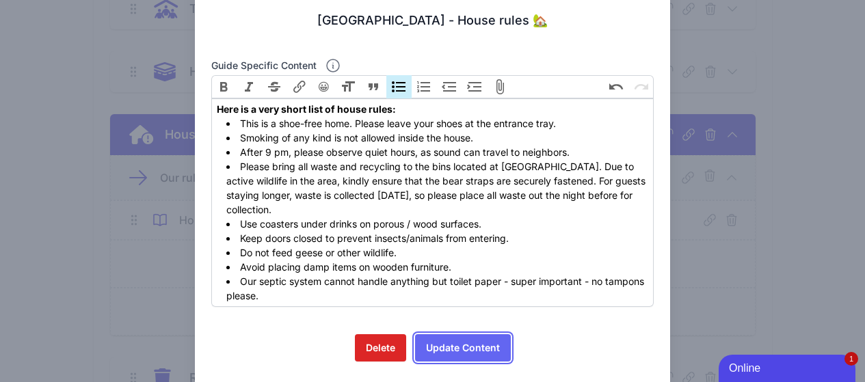
click at [447, 342] on button "Update Content" at bounding box center [463, 347] width 96 height 27
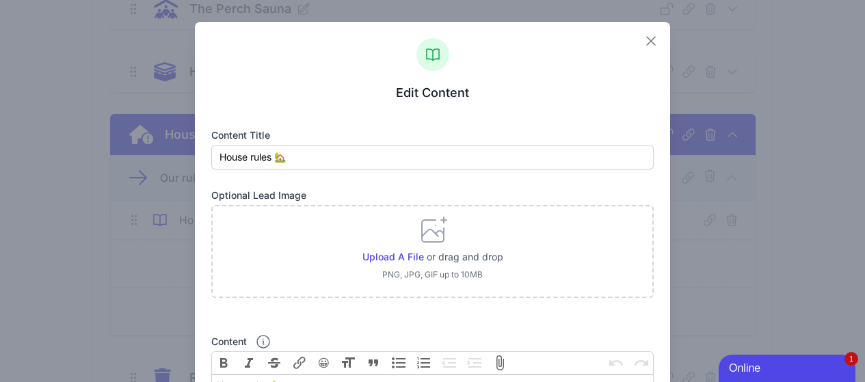
click at [647, 43] on icon "button" at bounding box center [651, 41] width 8 height 8
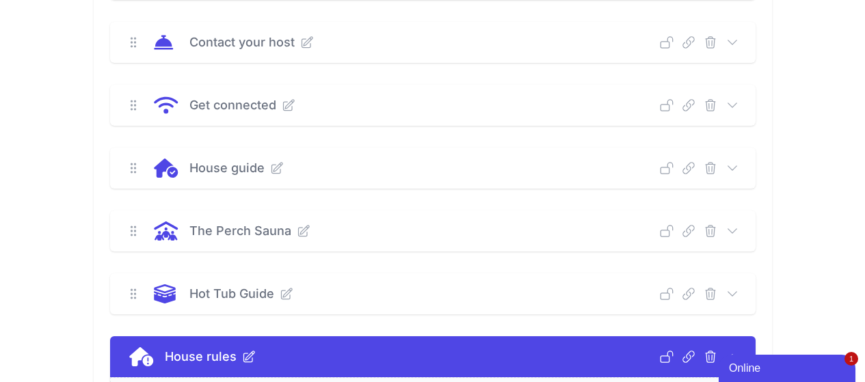
scroll to position [213, 0]
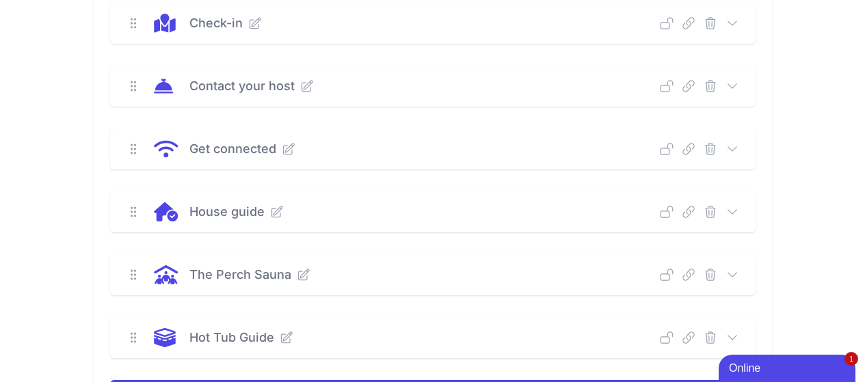
click at [756, 210] on div "House guide Deep Link Select a guide and copy the deep link to send to guests. …" at bounding box center [433, 212] width 646 height 41
click at [739, 213] on icon at bounding box center [733, 212] width 14 height 14
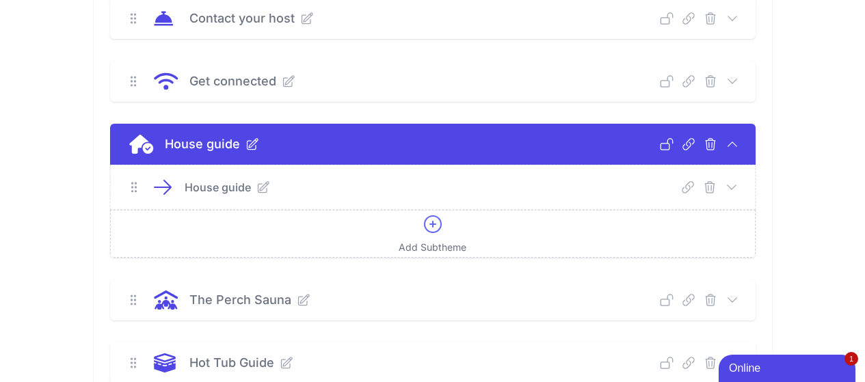
scroll to position [281, 0]
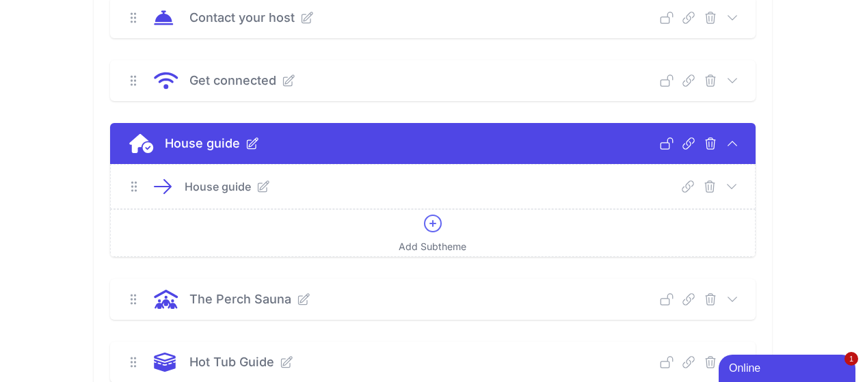
click at [256, 190] on icon at bounding box center [263, 187] width 14 height 14
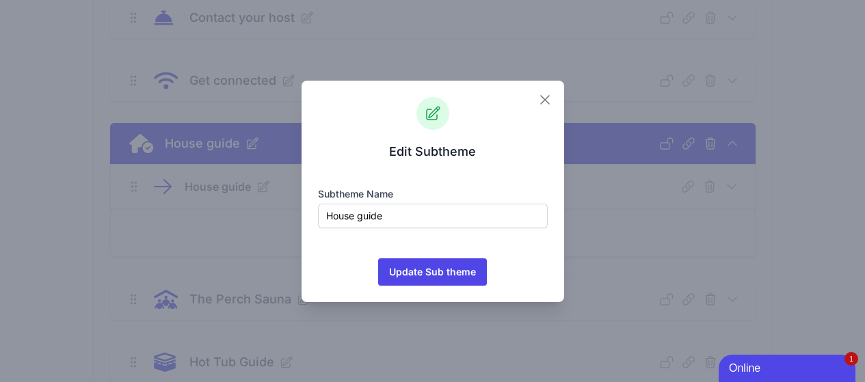
click at [549, 103] on icon "button" at bounding box center [545, 100] width 8 height 8
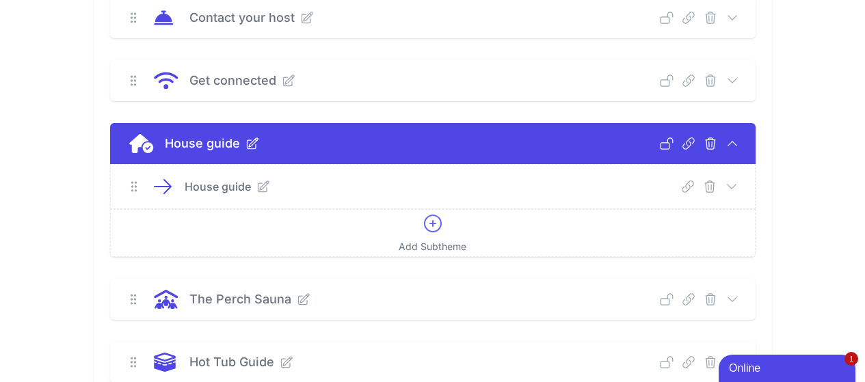
click at [739, 185] on icon at bounding box center [732, 187] width 14 height 14
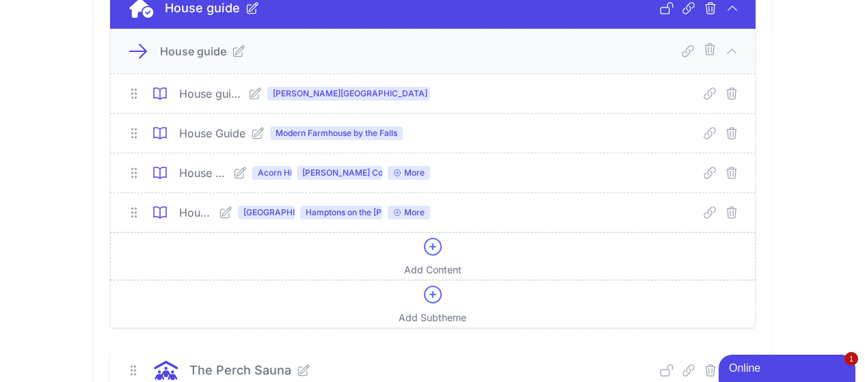
scroll to position [418, 0]
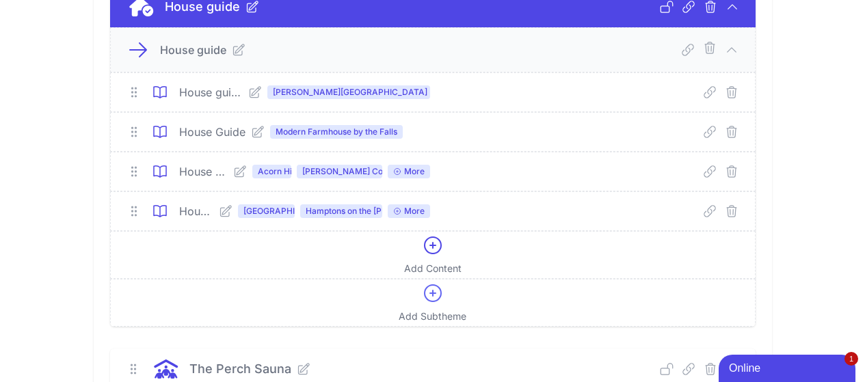
click at [238, 208] on span "[GEOGRAPHIC_DATA]" at bounding box center [266, 212] width 57 height 14
click at [219, 212] on icon at bounding box center [226, 212] width 14 height 14
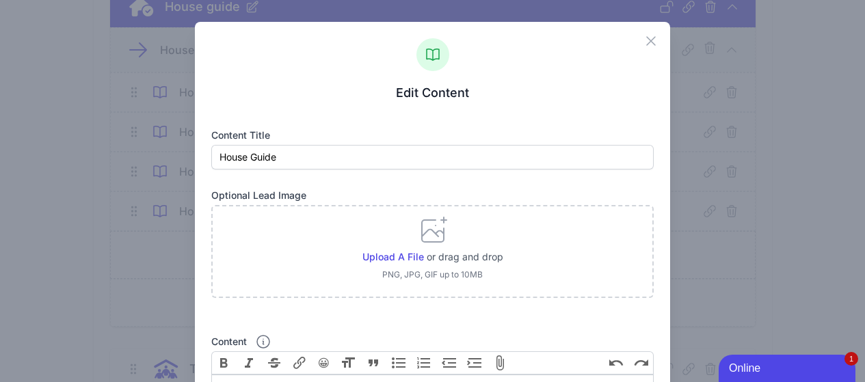
scroll to position [274, 0]
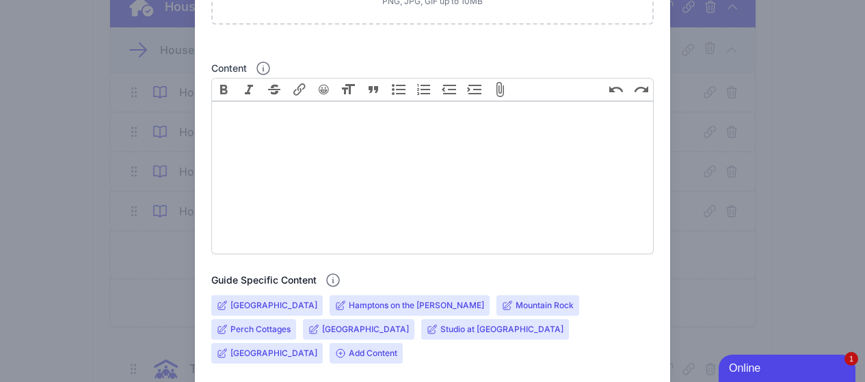
click at [285, 304] on input "[GEOGRAPHIC_DATA]" at bounding box center [273, 305] width 87 height 11
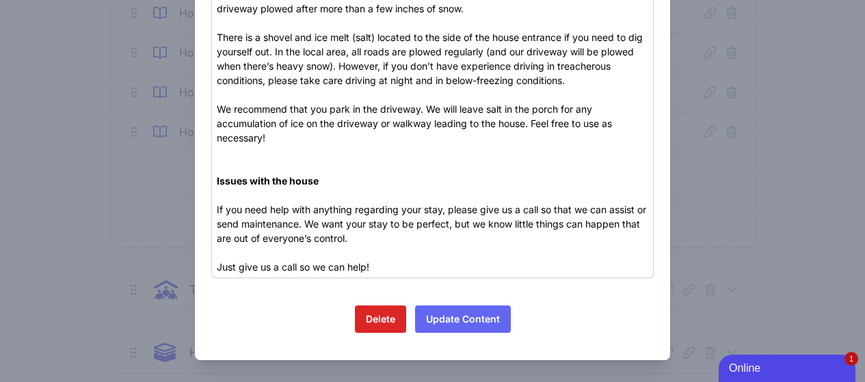
scroll to position [555, 0]
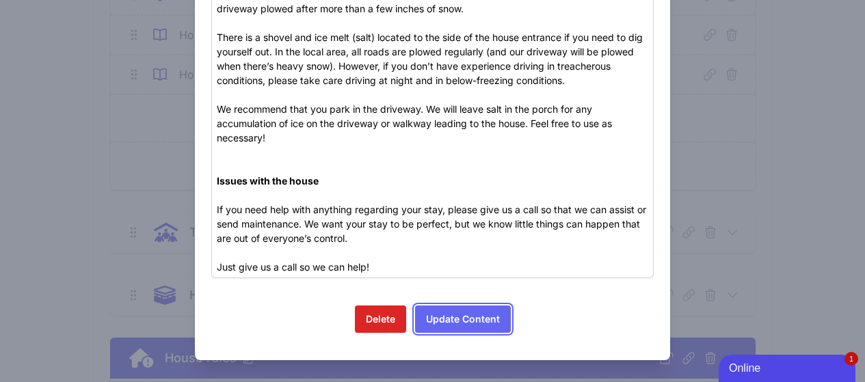
click at [478, 321] on button "Update Content" at bounding box center [463, 319] width 96 height 27
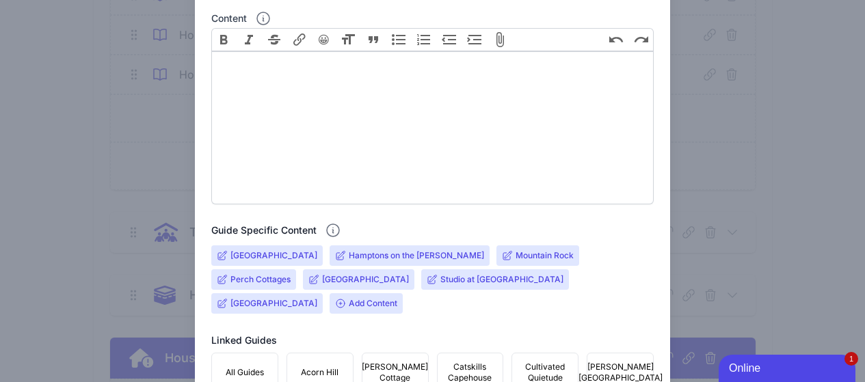
scroll to position [479, 0]
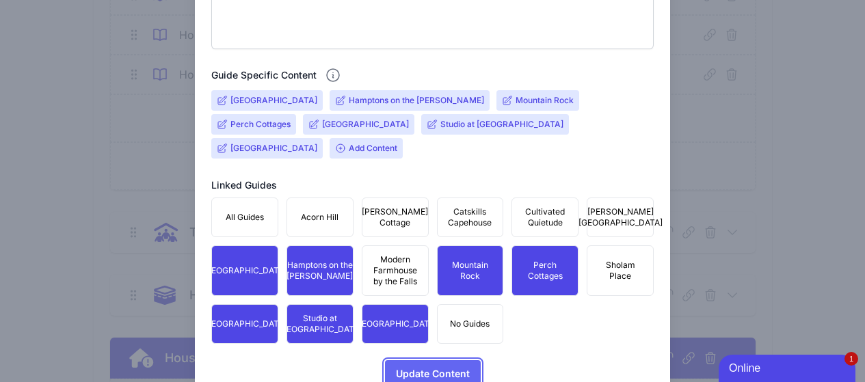
click at [465, 360] on button "Update Content Icons/spinner Processing..." at bounding box center [433, 373] width 96 height 27
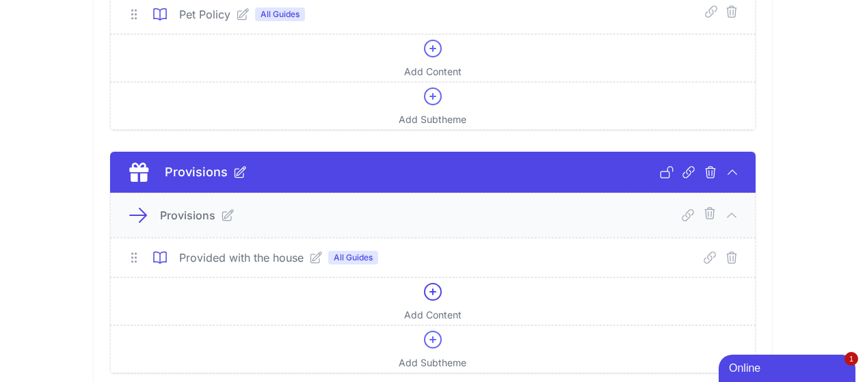
scroll to position [1375, 0]
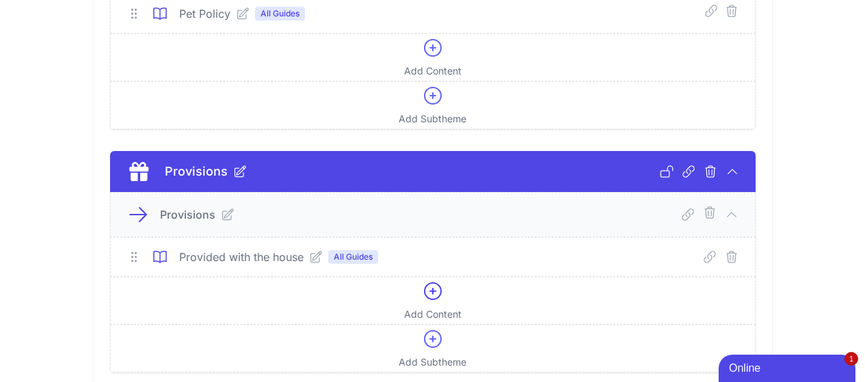
click at [311, 257] on icon at bounding box center [316, 257] width 11 height 11
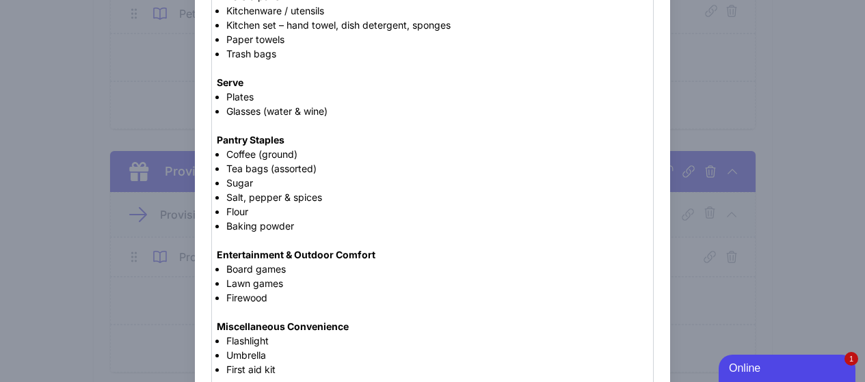
scroll to position [752, 0]
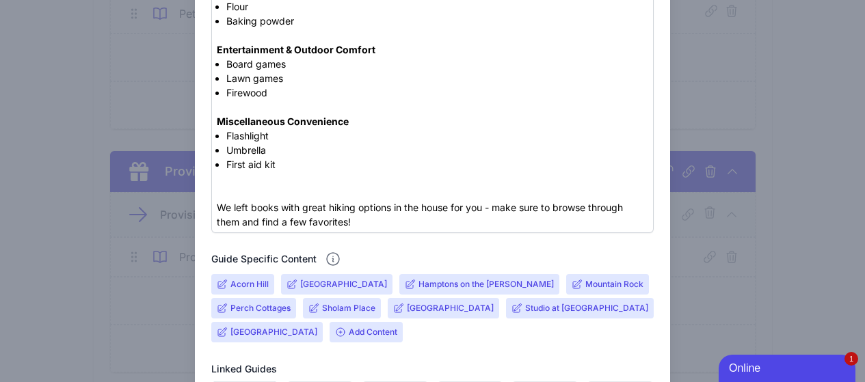
click at [356, 282] on input "[GEOGRAPHIC_DATA]" at bounding box center [343, 284] width 87 height 11
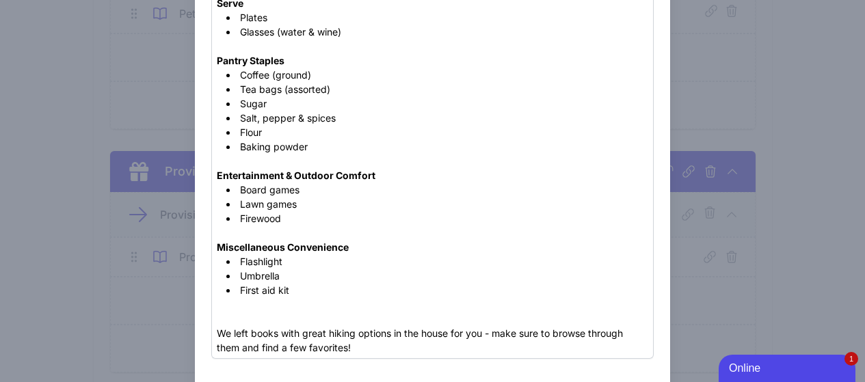
scroll to position [479, 0]
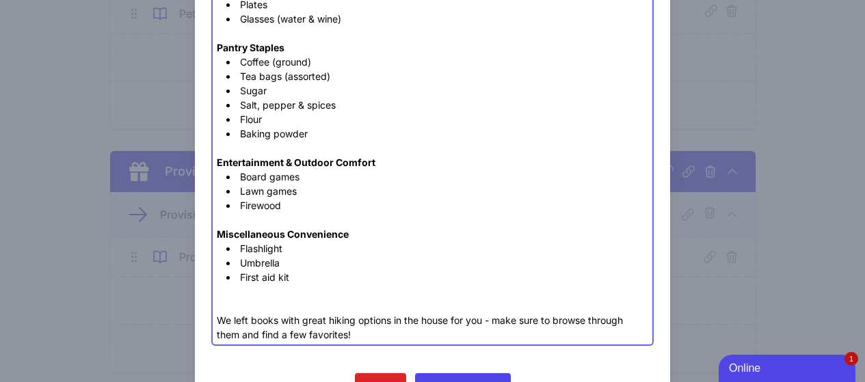
click at [308, 276] on li "First aid kit" at bounding box center [437, 277] width 422 height 14
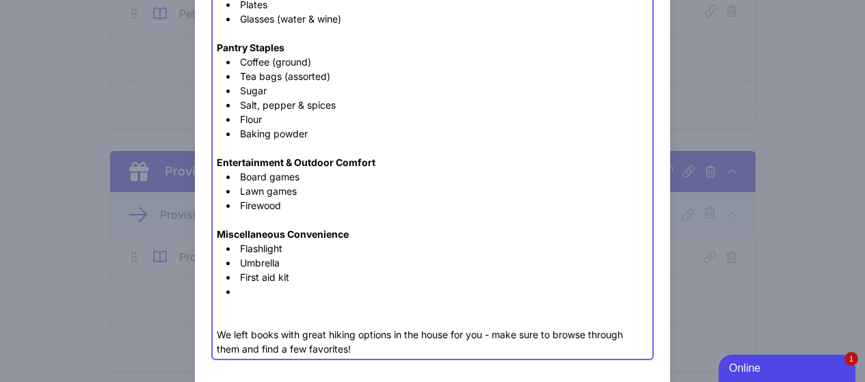
click at [268, 294] on li at bounding box center [437, 292] width 422 height 14
paste trix-editor "fire extinguishers"
click at [239, 293] on li "fire extinguishers" at bounding box center [437, 292] width 422 height 14
click at [350, 293] on li "Fire extinguishers" at bounding box center [437, 292] width 422 height 14
paste trix-editor "fireplace&nbsp;"
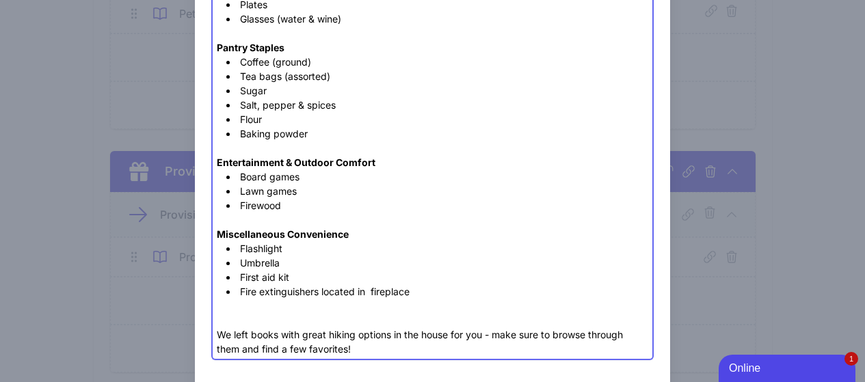
click at [371, 293] on li "Fire extinguishers located in fireplace" at bounding box center [437, 292] width 422 height 14
click at [422, 288] on li "Fire extinguishers located in fireplace" at bounding box center [437, 292] width 422 height 14
drag, startPoint x: 445, startPoint y: 287, endPoint x: 455, endPoint y: 287, distance: 10.3
click at [445, 287] on li "Fire extinguishers located in fireplace and" at bounding box center [437, 292] width 422 height 14
paste trix-editor "<lor><ipsumd>Sitame &con; Adipisc</elitse></doe><te><in>Utla etdolo – Magnaa, e…"
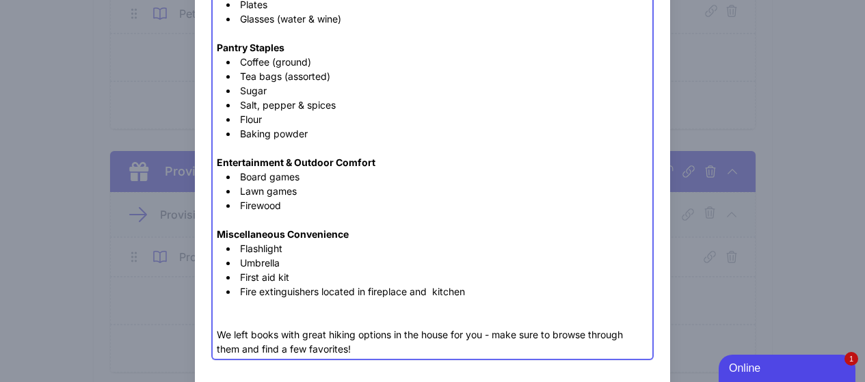
click at [430, 293] on li "Fire extinguishers located in fireplace and kitchen" at bounding box center [437, 292] width 422 height 14
click at [319, 290] on li "Fire extinguishers located in fireplace and kitchen" at bounding box center [437, 292] width 422 height 14
click at [317, 276] on li "First aid kit" at bounding box center [437, 277] width 422 height 14
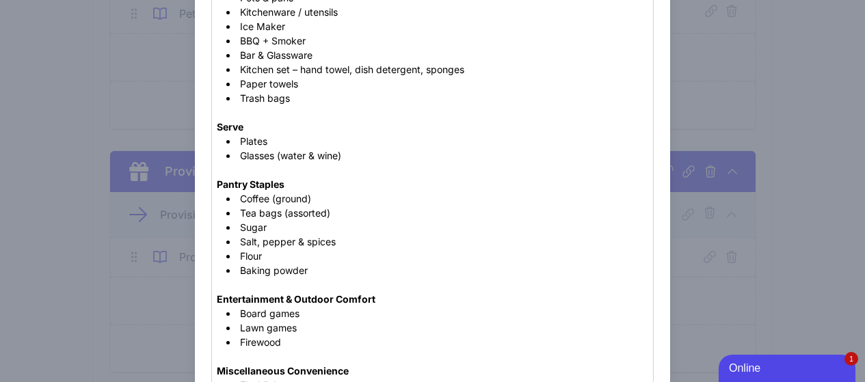
scroll to position [547, 0]
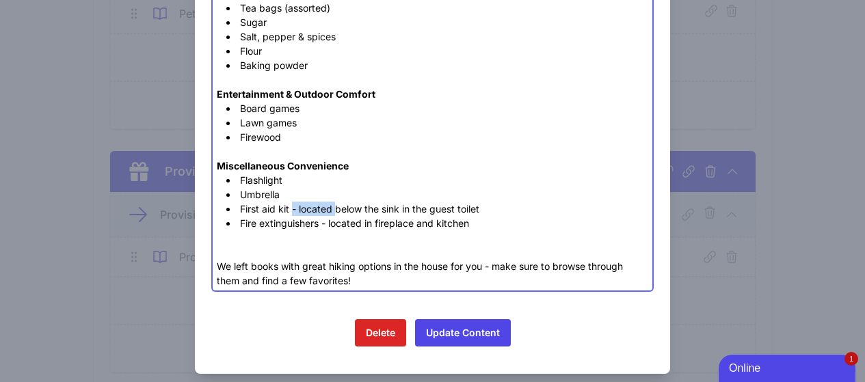
drag, startPoint x: 333, startPoint y: 209, endPoint x: 291, endPoint y: 209, distance: 42.4
click at [291, 209] on li "First aid kit - located below the sink in the guest toilet" at bounding box center [437, 209] width 422 height 14
click at [447, 208] on li "First aid kit (below the sink in the guest toilet" at bounding box center [437, 209] width 422 height 14
drag, startPoint x: 373, startPoint y: 224, endPoint x: 320, endPoint y: 226, distance: 52.7
click at [320, 226] on li "Fire extinguishers - located in fireplace and kitchen" at bounding box center [437, 223] width 422 height 14
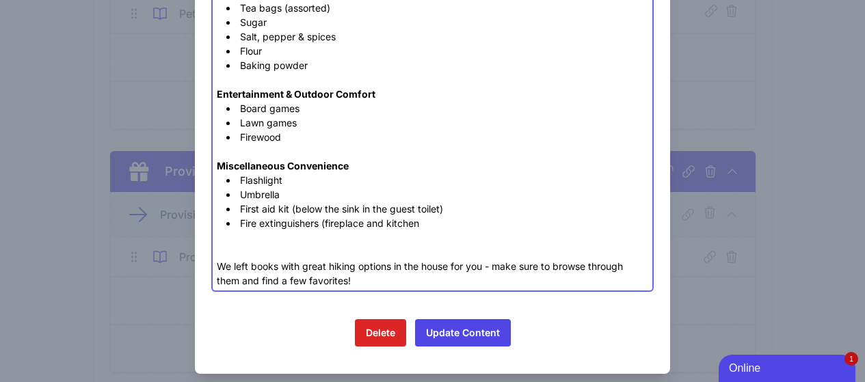
click at [428, 228] on li "Fire extinguishers (fireplace and kitchen" at bounding box center [437, 223] width 422 height 14
type trix-editor "<lor><ipsumd>Sitame &con; Adipisc</elitse></doe><te><in>Utla etdolo – Magnaa, e…"
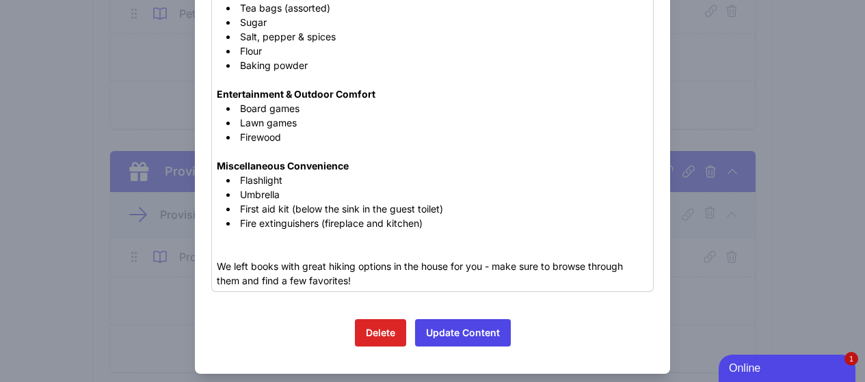
click at [451, 348] on div "Delete Update Content" at bounding box center [432, 338] width 443 height 38
click at [460, 330] on button "Update Content" at bounding box center [463, 332] width 96 height 27
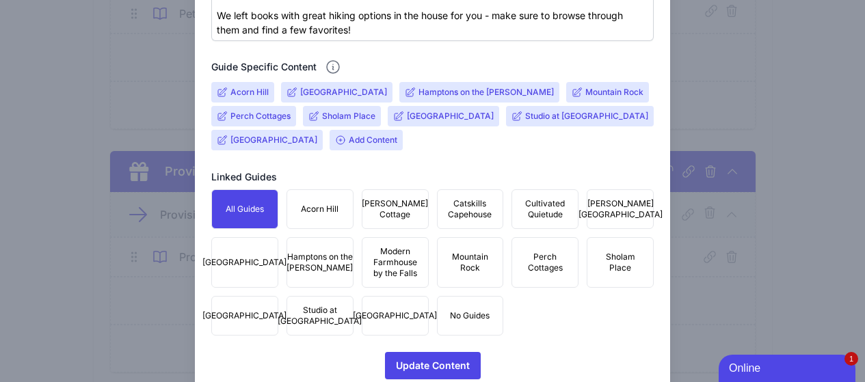
scroll to position [991, 0]
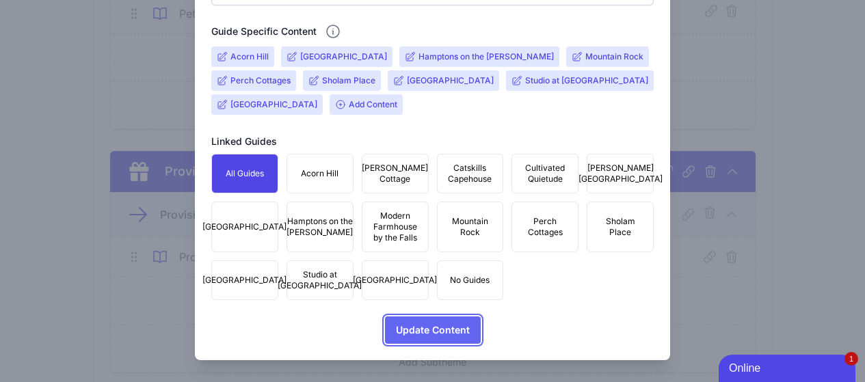
click at [440, 331] on span "Update Content" at bounding box center [433, 330] width 74 height 27
